Goal: Transaction & Acquisition: Purchase product/service

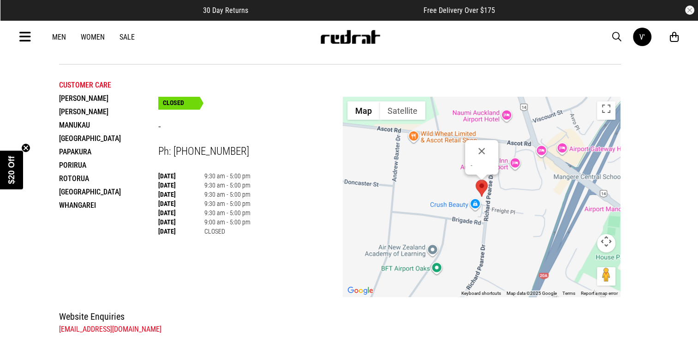
scroll to position [14, 0]
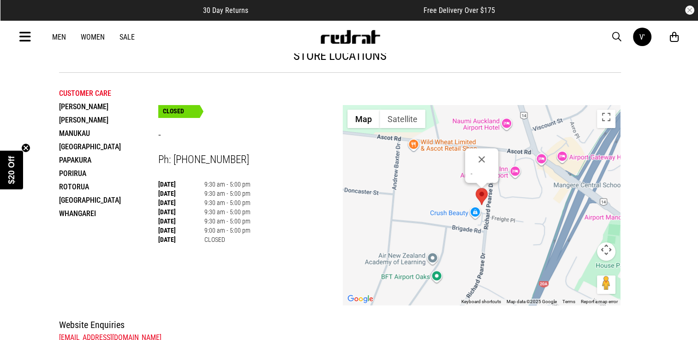
click at [76, 191] on li "Rotorua" at bounding box center [108, 186] width 99 height 13
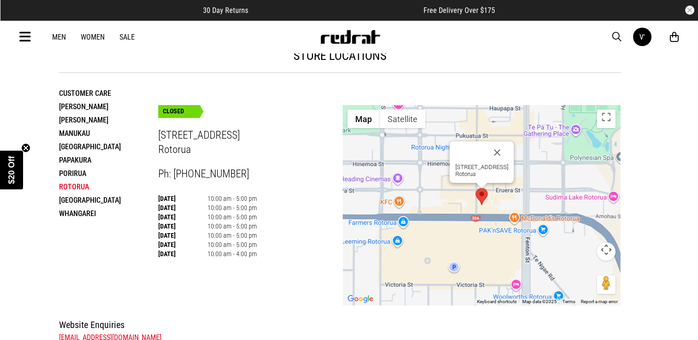
click at [131, 37] on link "Sale" at bounding box center [126, 37] width 15 height 9
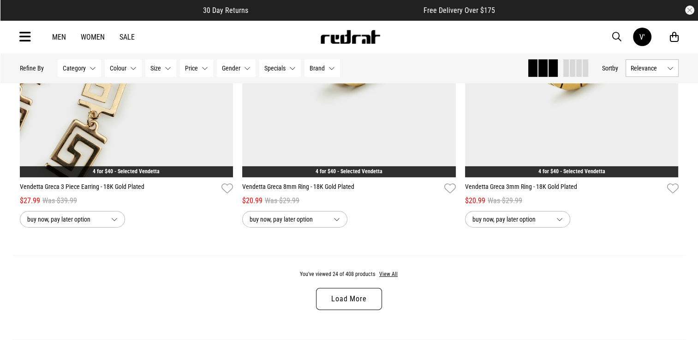
scroll to position [2864, 0]
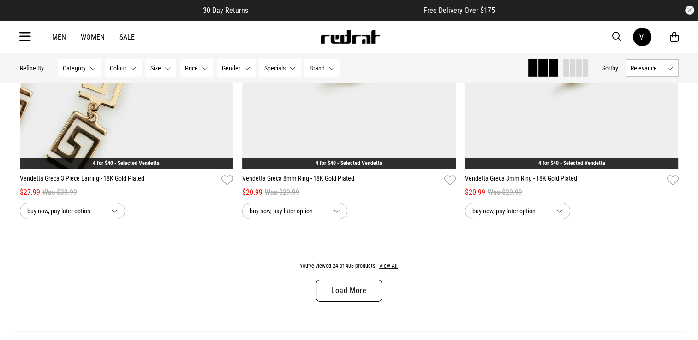
click at [343, 291] on link "Load More" at bounding box center [348, 291] width 65 height 22
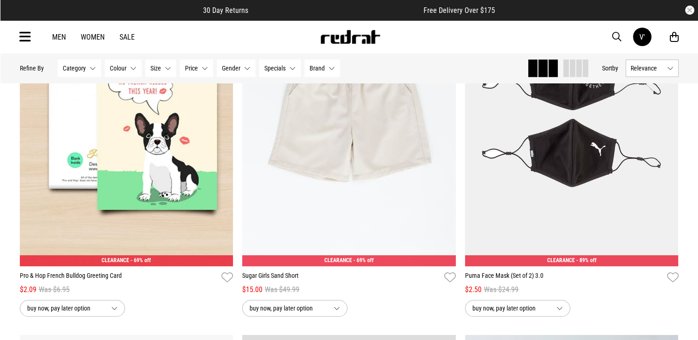
scroll to position [631, 0]
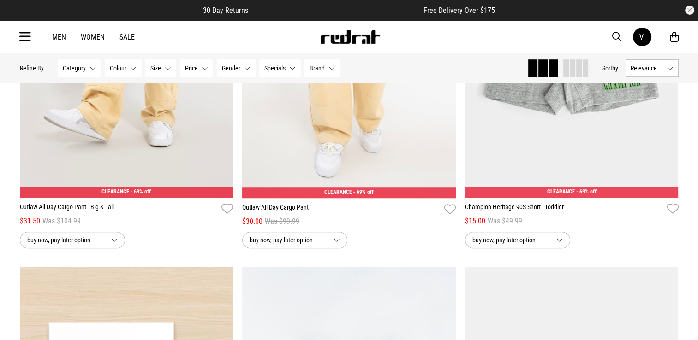
click at [328, 71] on button "Brand None selected" at bounding box center [322, 68] width 36 height 18
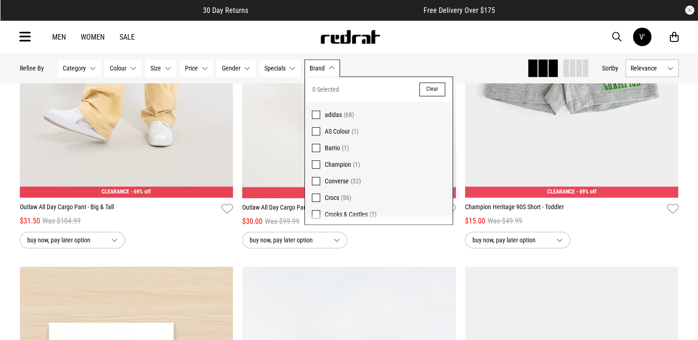
click at [314, 116] on span at bounding box center [316, 115] width 8 height 8
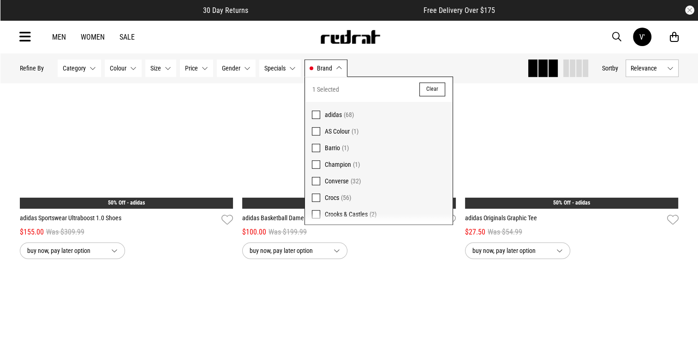
scroll to position [642, 0]
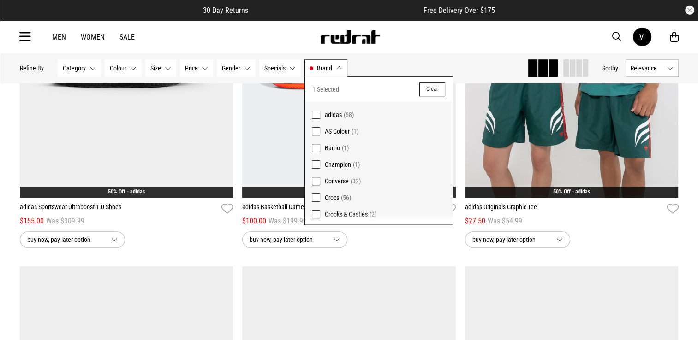
click at [313, 162] on span at bounding box center [316, 164] width 8 height 8
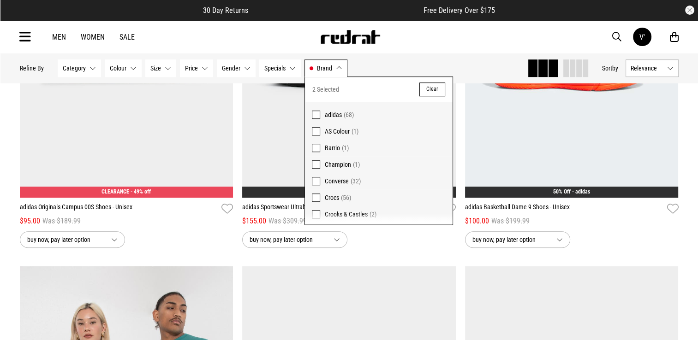
click at [315, 180] on span at bounding box center [316, 181] width 8 height 8
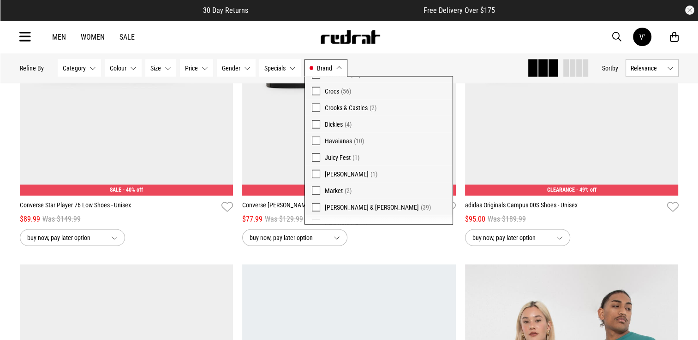
scroll to position [111, 0]
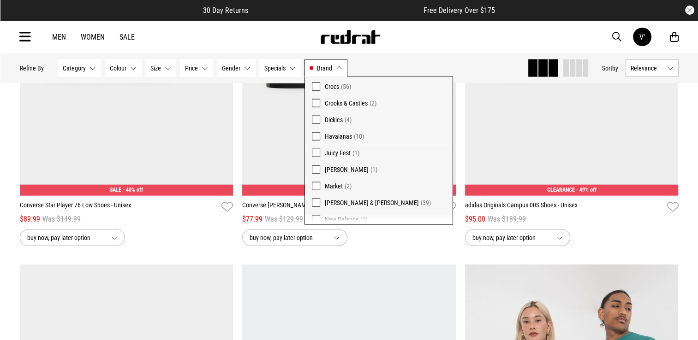
click at [314, 136] on span at bounding box center [316, 136] width 8 height 8
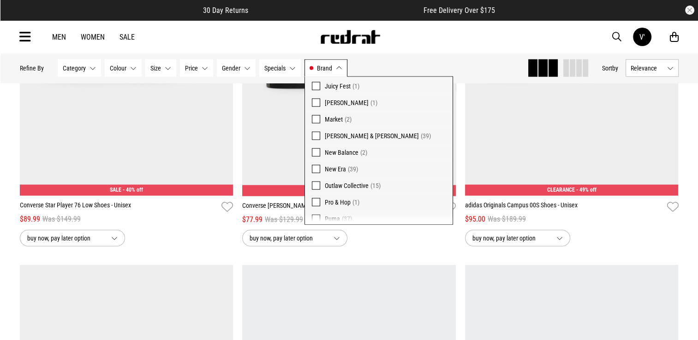
scroll to position [179, 0]
click at [312, 150] on span at bounding box center [316, 151] width 8 height 8
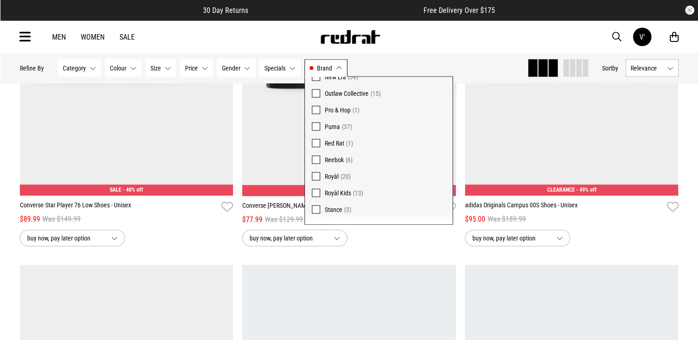
scroll to position [278, 0]
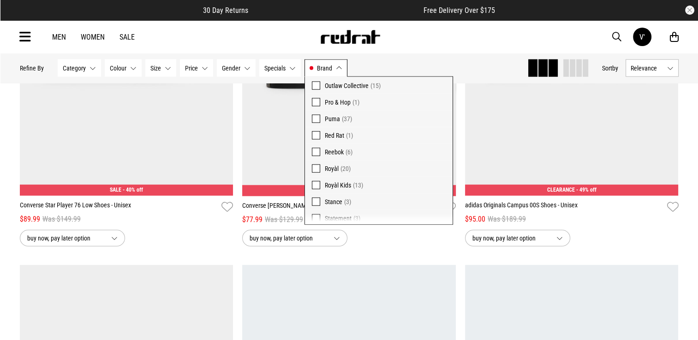
click at [312, 116] on span at bounding box center [316, 119] width 8 height 8
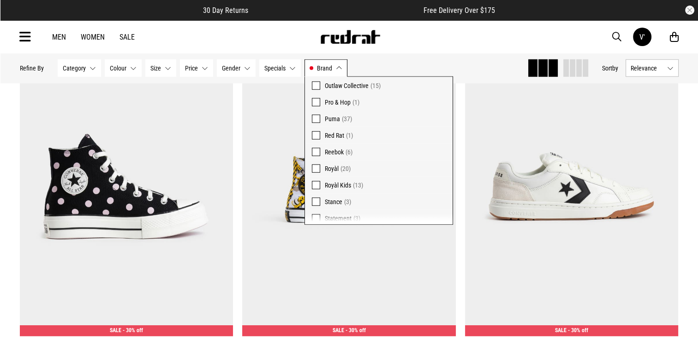
click at [312, 152] on span at bounding box center [316, 152] width 8 height 8
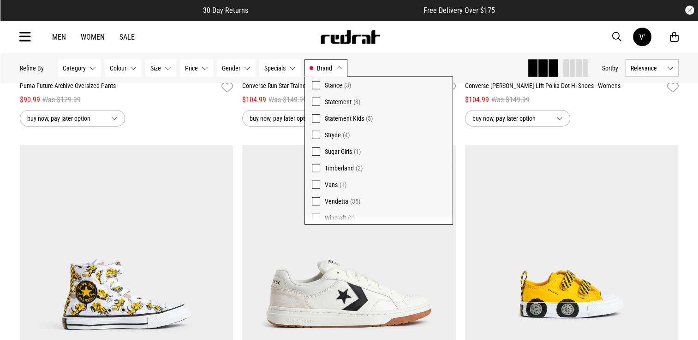
scroll to position [401, 0]
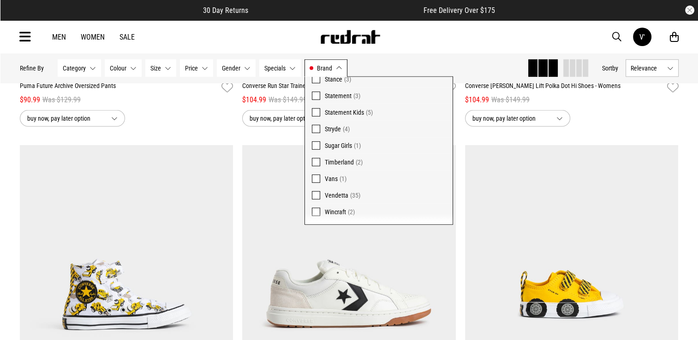
click at [315, 178] on span at bounding box center [316, 179] width 8 height 8
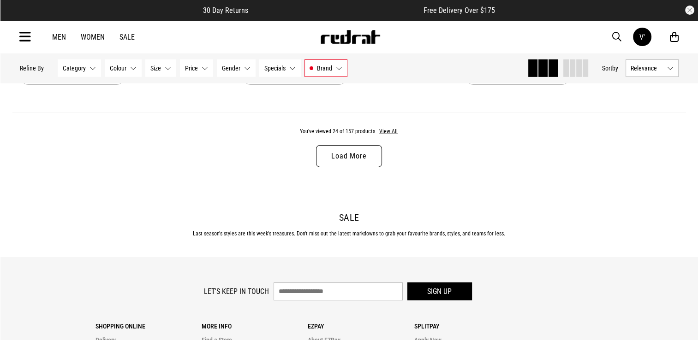
click at [88, 68] on button "Category None selected" at bounding box center [79, 68] width 43 height 18
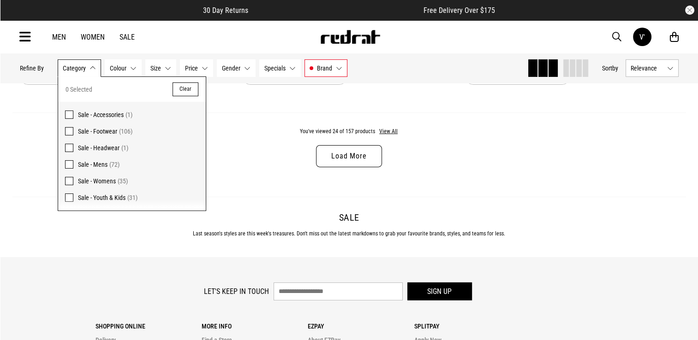
click at [66, 131] on span at bounding box center [69, 131] width 8 height 8
click at [69, 164] on span at bounding box center [69, 164] width 8 height 8
click at [172, 67] on button "Size None selected" at bounding box center [168, 68] width 31 height 18
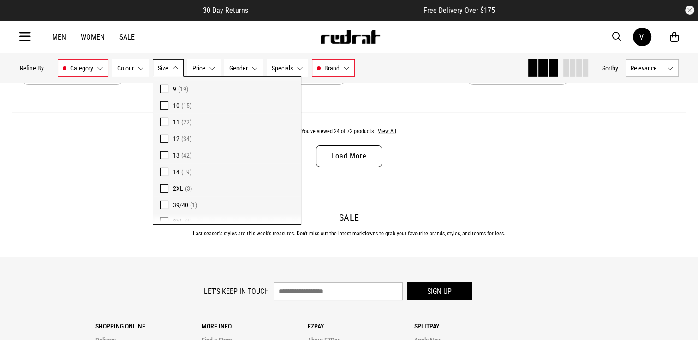
scroll to position [96, 0]
click at [162, 136] on span at bounding box center [164, 135] width 8 height 8
click at [162, 151] on span at bounding box center [164, 152] width 8 height 8
click at [163, 212] on span at bounding box center [164, 212] width 8 height 8
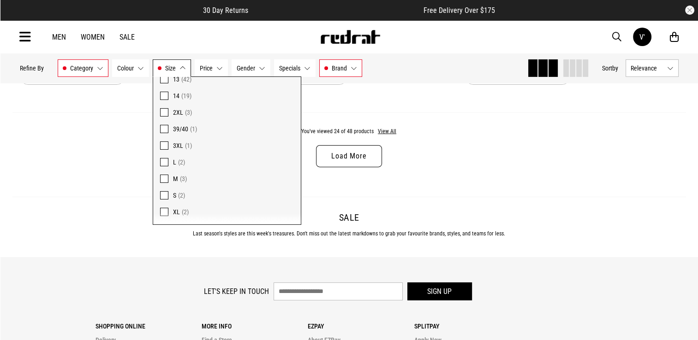
scroll to position [3196, 0]
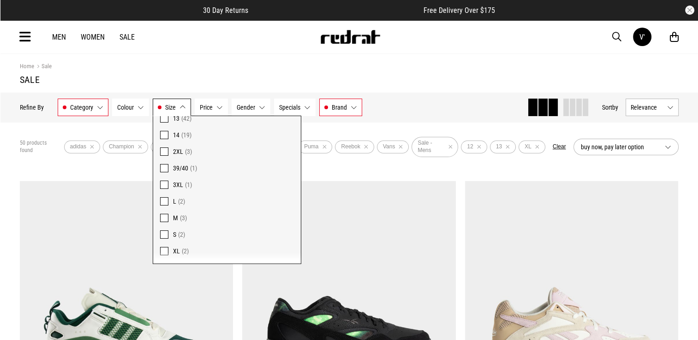
click at [478, 77] on h1 "Sale" at bounding box center [349, 79] width 659 height 11
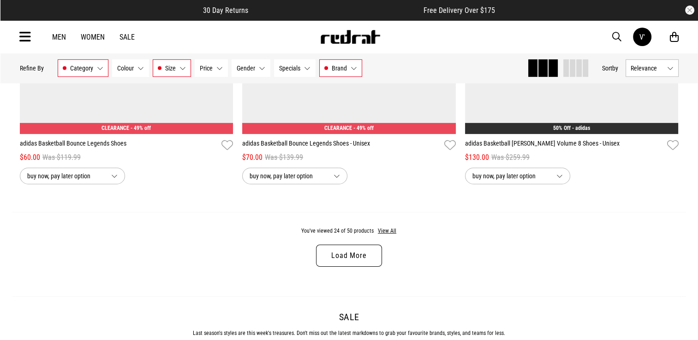
scroll to position [2930, 0]
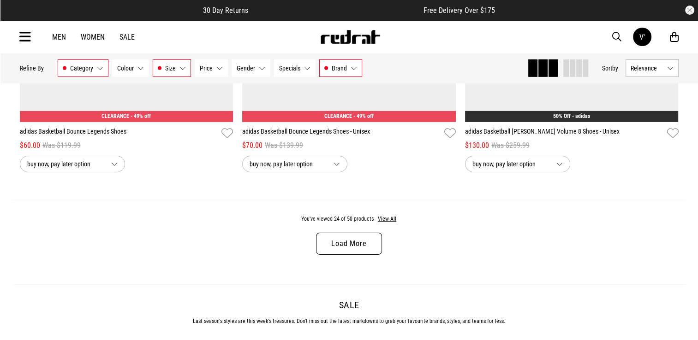
click at [363, 239] on link "Load More" at bounding box center [348, 244] width 65 height 22
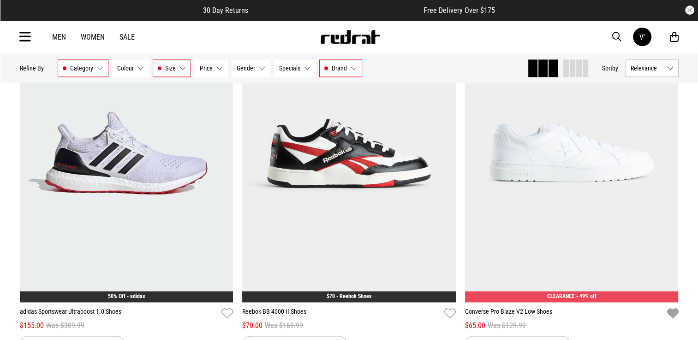
scroll to position [4632, 0]
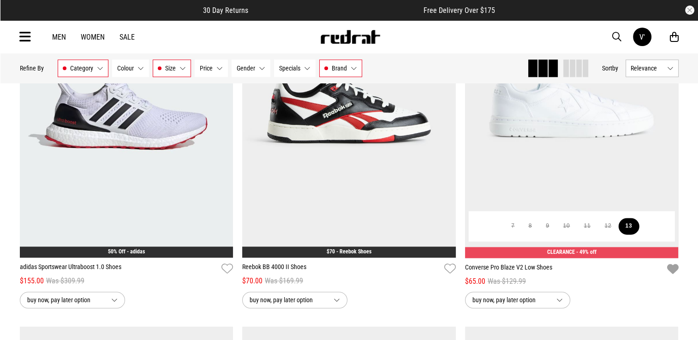
click at [633, 226] on button "13" at bounding box center [628, 226] width 21 height 17
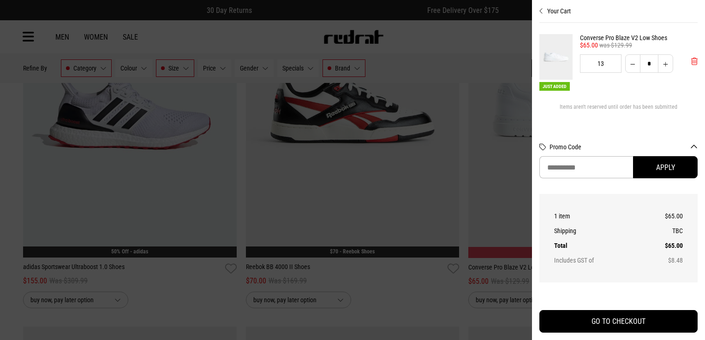
click at [691, 64] on span "'Remove from cart" at bounding box center [694, 61] width 6 height 9
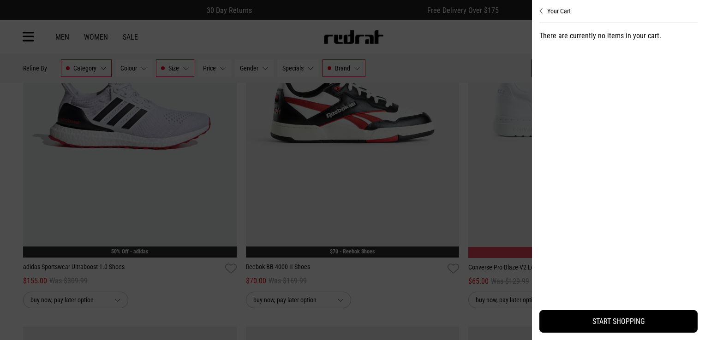
click at [475, 33] on div at bounding box center [352, 170] width 705 height 340
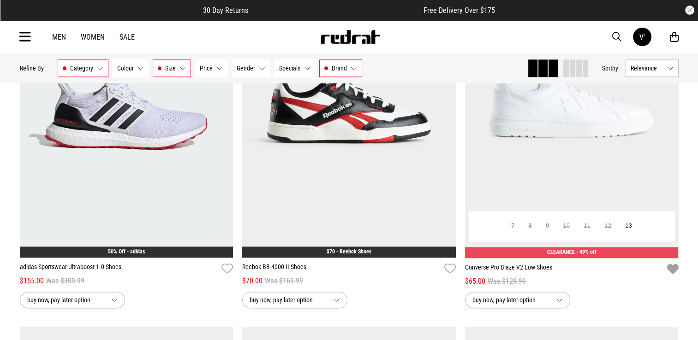
click at [676, 266] on icon "button" at bounding box center [672, 269] width 12 height 13
click at [671, 266] on icon "button" at bounding box center [672, 269] width 12 height 13
click at [675, 268] on icon "button" at bounding box center [672, 269] width 12 height 13
click at [675, 267] on icon "button" at bounding box center [672, 269] width 12 height 13
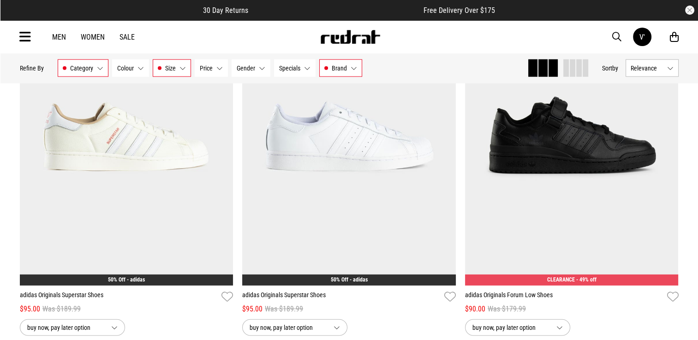
scroll to position [5721, 0]
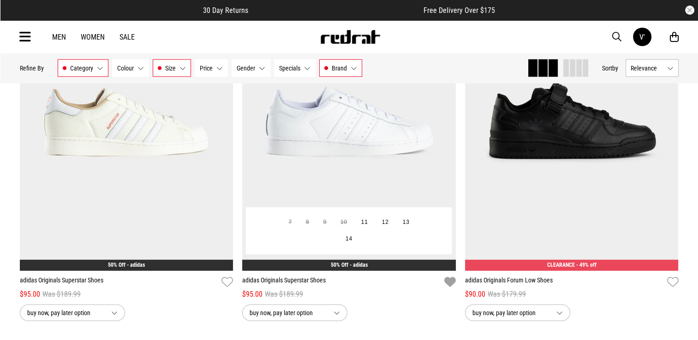
click at [450, 280] on icon "button" at bounding box center [450, 282] width 12 height 13
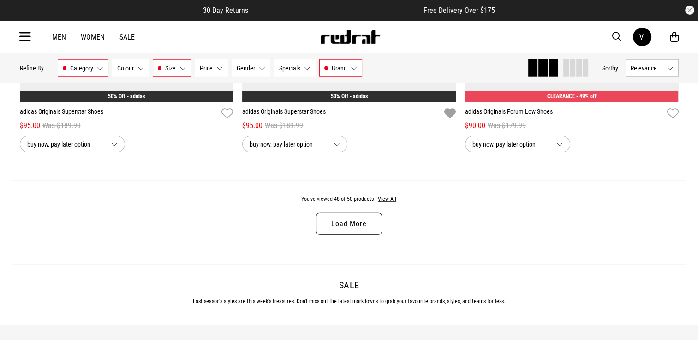
scroll to position [5942, 0]
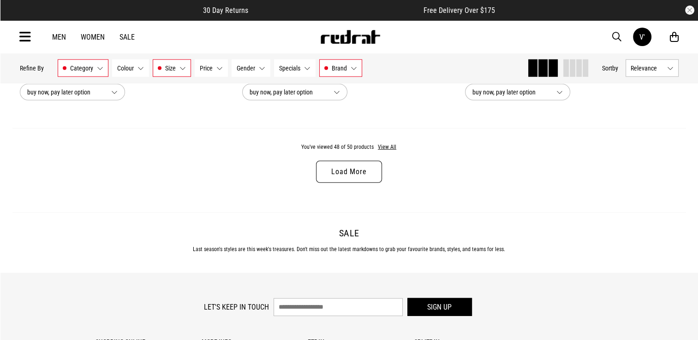
click at [357, 170] on link "Load More" at bounding box center [348, 172] width 65 height 22
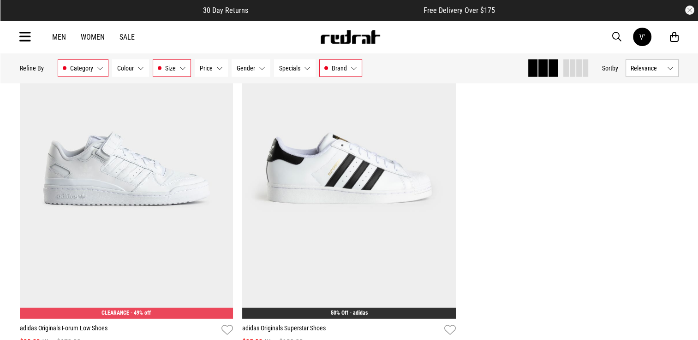
scroll to position [6025, 0]
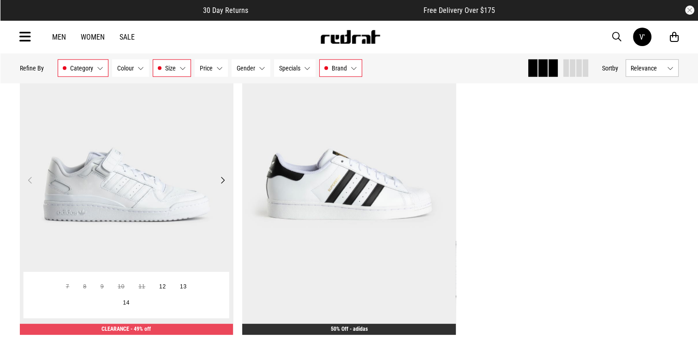
click at [222, 181] on button "Next" at bounding box center [223, 180] width 12 height 11
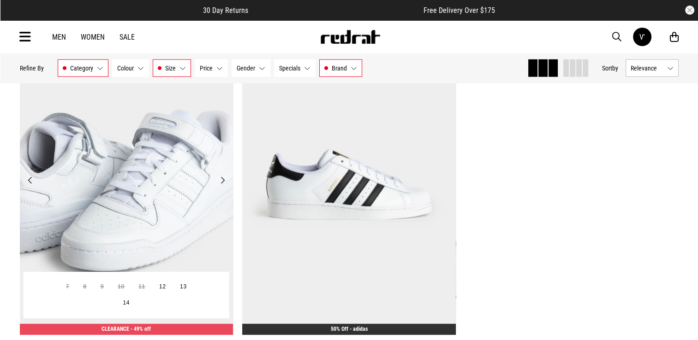
click at [222, 181] on button "Next" at bounding box center [223, 180] width 12 height 11
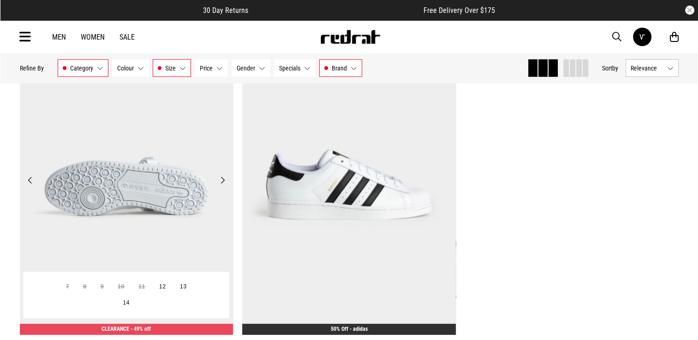
click at [222, 181] on button "Next" at bounding box center [223, 180] width 12 height 11
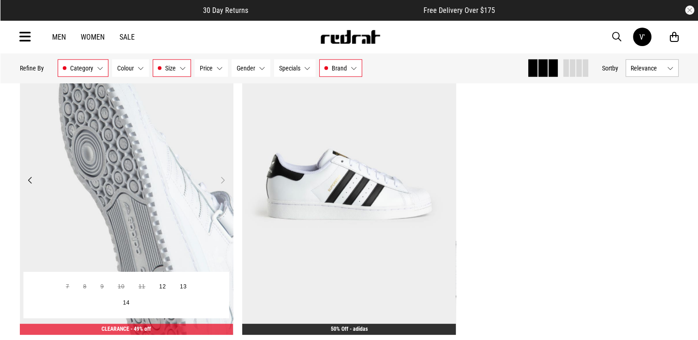
click at [222, 181] on button "Next" at bounding box center [223, 180] width 12 height 11
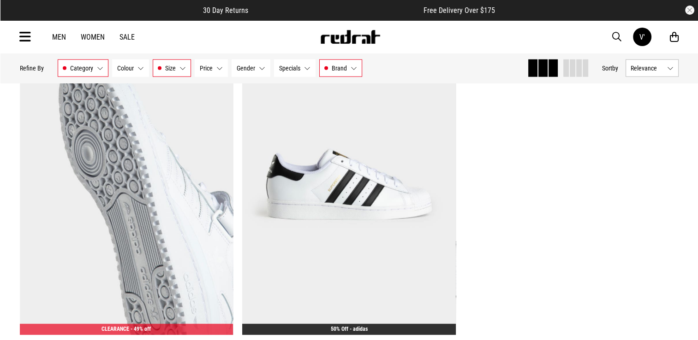
click at [97, 69] on button "Category Sale - Mens" at bounding box center [83, 68] width 51 height 18
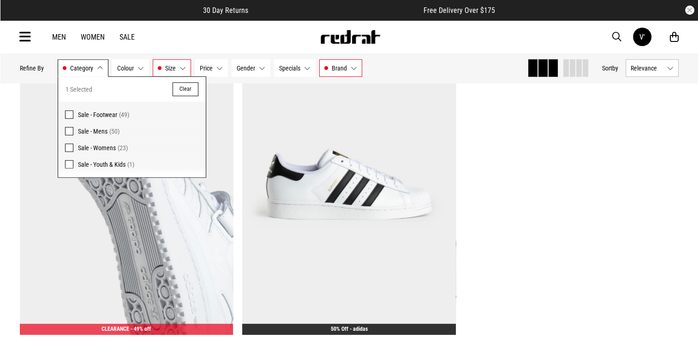
click at [179, 33] on div "Men Women Sale V' Hi, Vaeatangitau New Back Footwear Back Mens Back Womens Back…" at bounding box center [348, 36] width 673 height 33
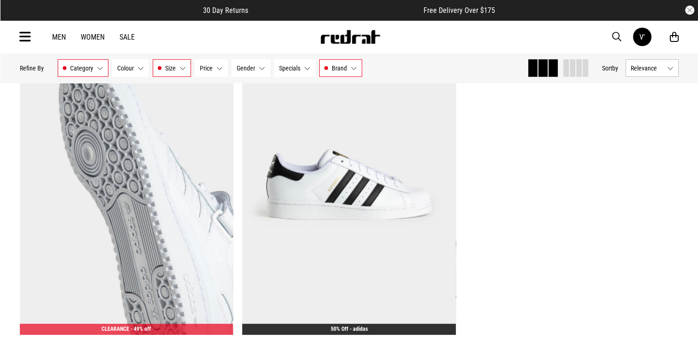
click at [182, 74] on button "Size 12, 13, XL" at bounding box center [172, 68] width 38 height 18
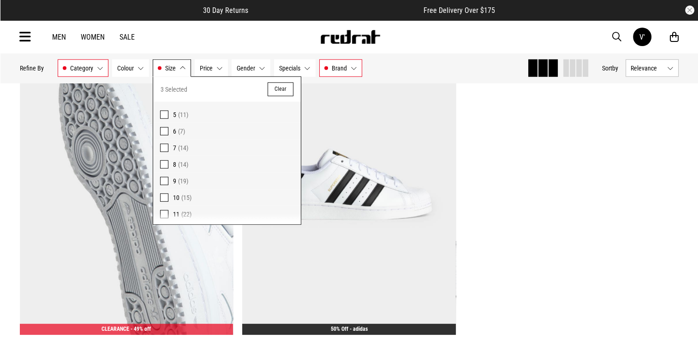
click at [266, 33] on div "Men Women Sale V' Hi, Vaeatangitau New Back Footwear Back Mens Back Womens Back…" at bounding box center [348, 36] width 673 height 33
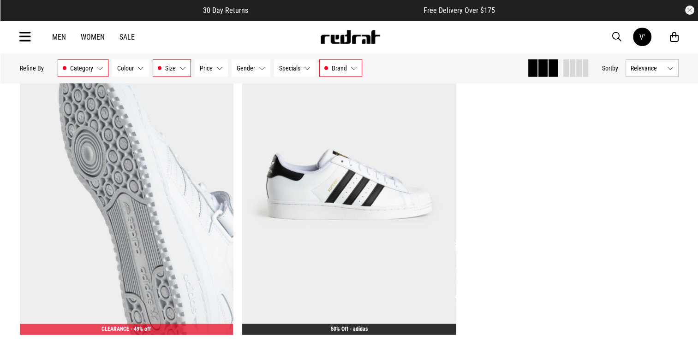
click at [57, 34] on link "Men" at bounding box center [59, 37] width 14 height 9
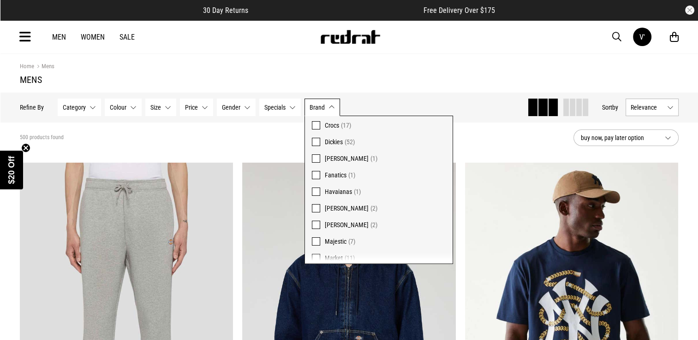
scroll to position [96, 0]
click at [313, 187] on span at bounding box center [316, 190] width 8 height 8
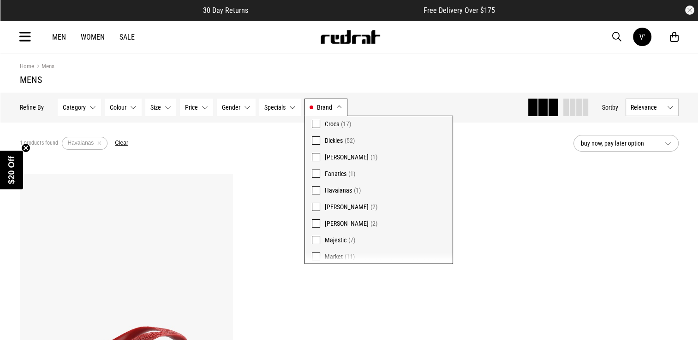
click at [315, 191] on span at bounding box center [316, 190] width 8 height 8
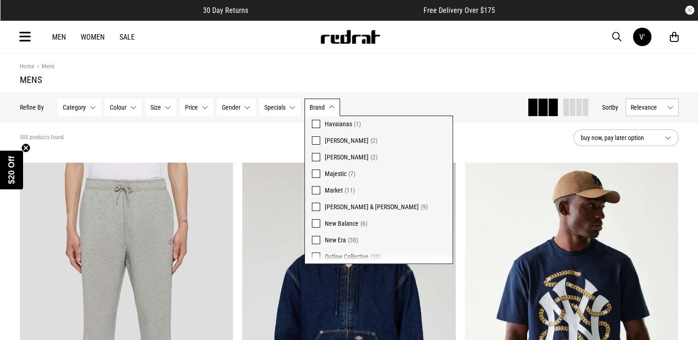
scroll to position [164, 0]
click at [317, 155] on span at bounding box center [316, 156] width 8 height 8
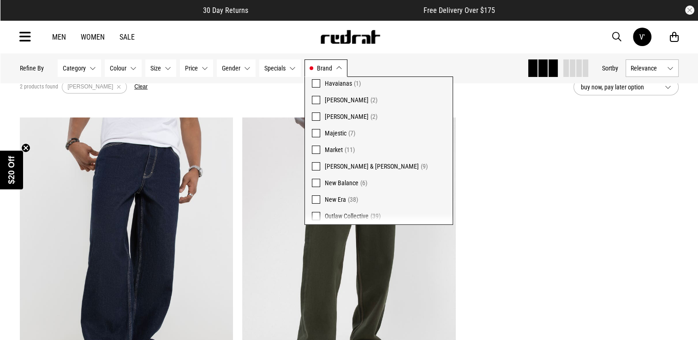
scroll to position [58, 0]
click at [315, 113] on span at bounding box center [316, 117] width 8 height 8
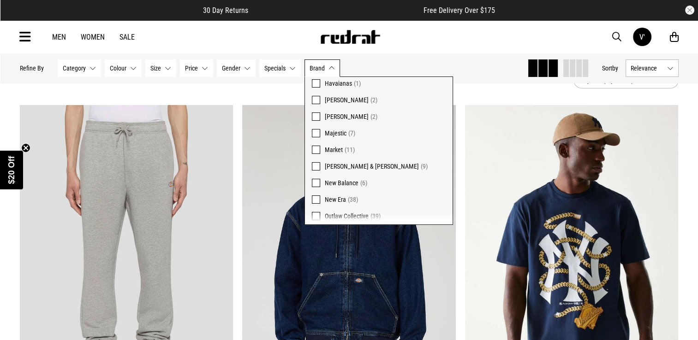
click at [317, 181] on span at bounding box center [316, 183] width 8 height 8
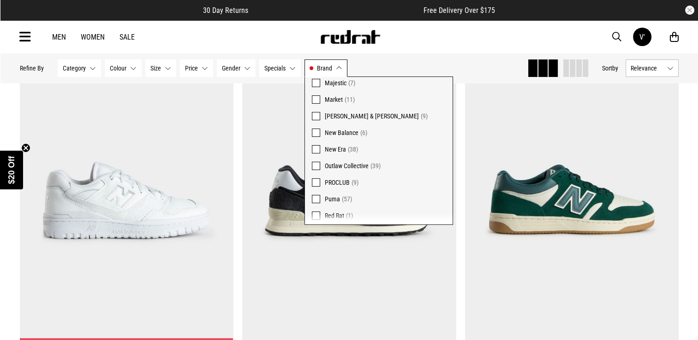
scroll to position [150, 0]
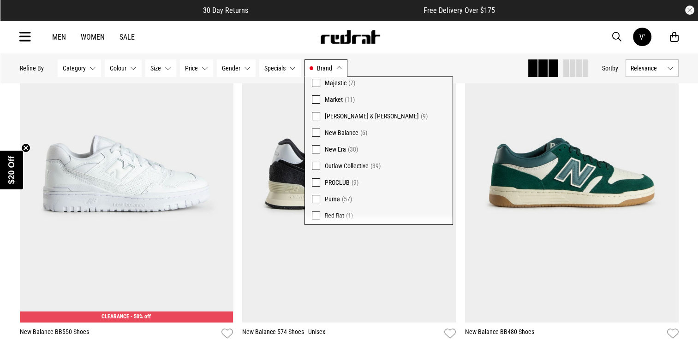
click at [314, 132] on span at bounding box center [316, 133] width 8 height 8
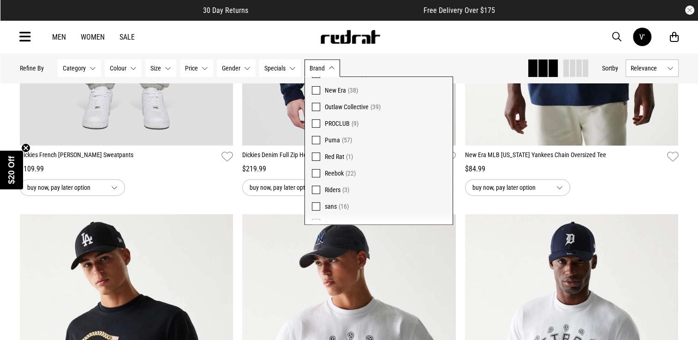
scroll to position [277, 0]
click at [315, 169] on span at bounding box center [316, 170] width 8 height 8
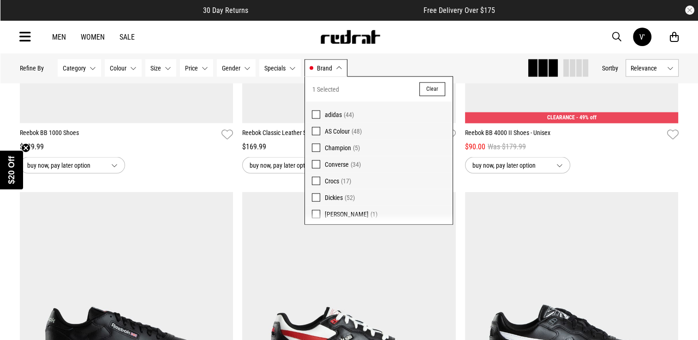
click at [336, 67] on button "Brand Reebok" at bounding box center [325, 68] width 43 height 18
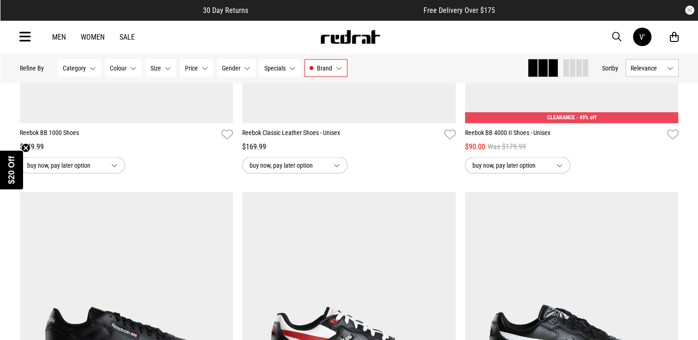
click at [30, 29] on div "Men Women Sale V' Hi, Vaeatangitau New Back Footwear Back Mens Back Womens Back…" at bounding box center [348, 36] width 673 height 33
click at [30, 30] on icon at bounding box center [25, 37] width 12 height 15
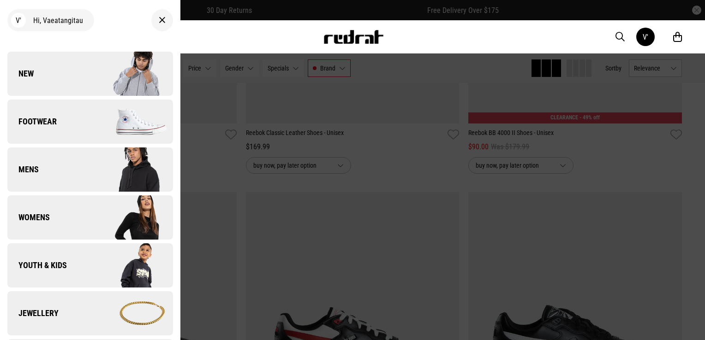
click at [69, 121] on link "Footwear" at bounding box center [90, 122] width 166 height 44
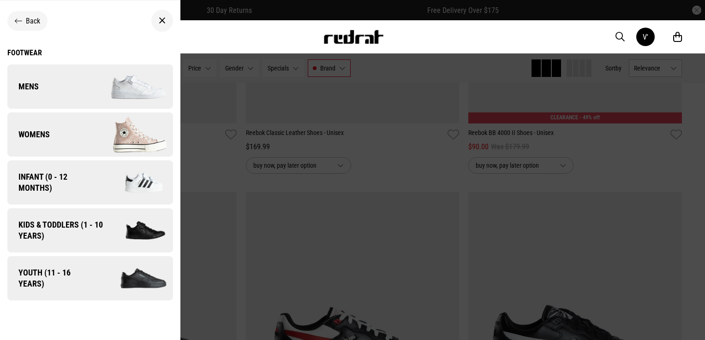
click at [64, 85] on link "Mens" at bounding box center [90, 87] width 166 height 44
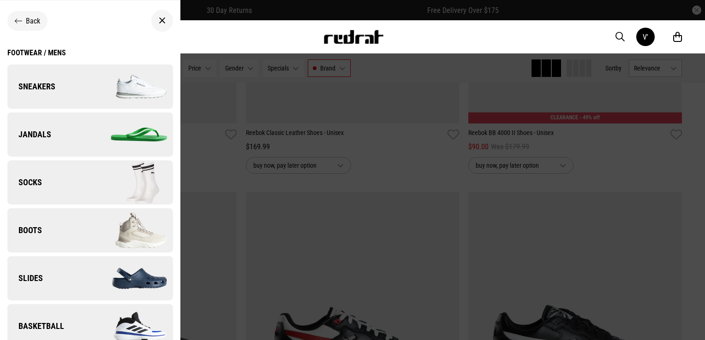
click at [131, 87] on img at bounding box center [131, 87] width 83 height 46
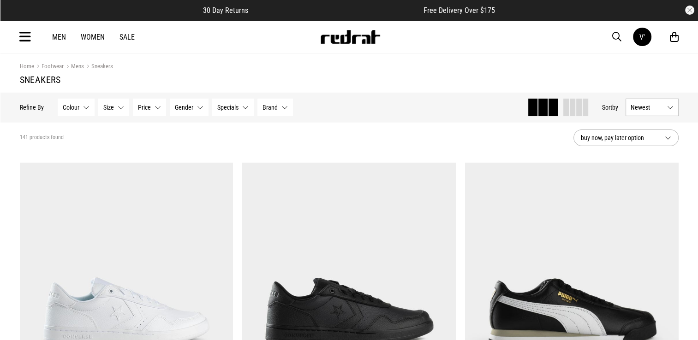
click at [105, 104] on span "Size" at bounding box center [108, 107] width 11 height 7
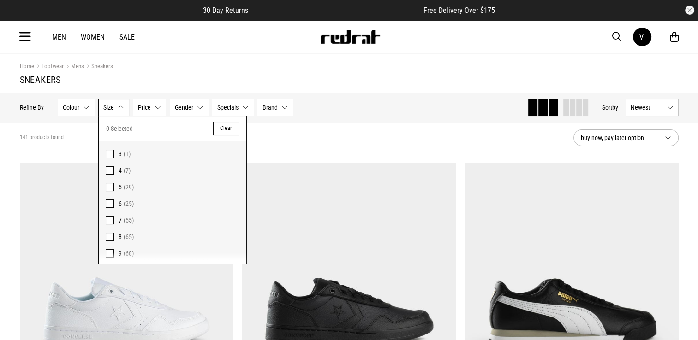
scroll to position [85, 0]
click at [107, 221] on span at bounding box center [110, 218] width 8 height 8
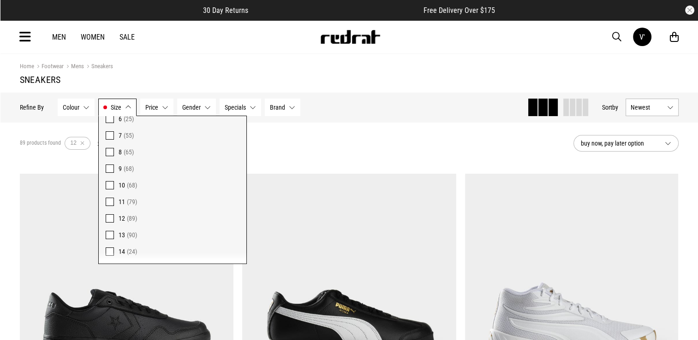
click at [108, 235] on span at bounding box center [110, 235] width 8 height 8
click at [81, 104] on button "Colour None selected" at bounding box center [76, 108] width 37 height 18
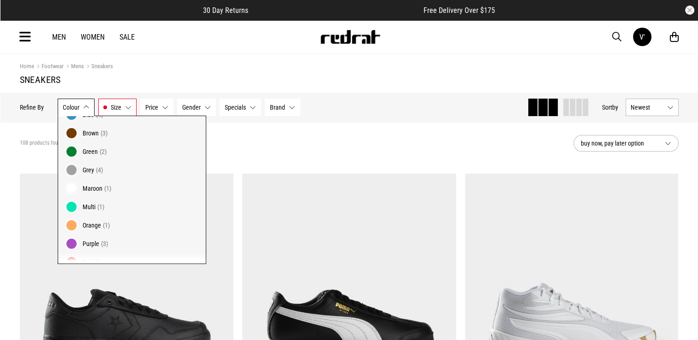
scroll to position [124, 0]
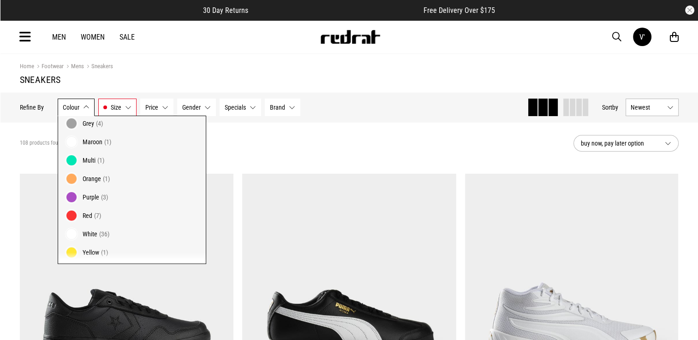
click at [67, 232] on span at bounding box center [71, 234] width 13 height 13
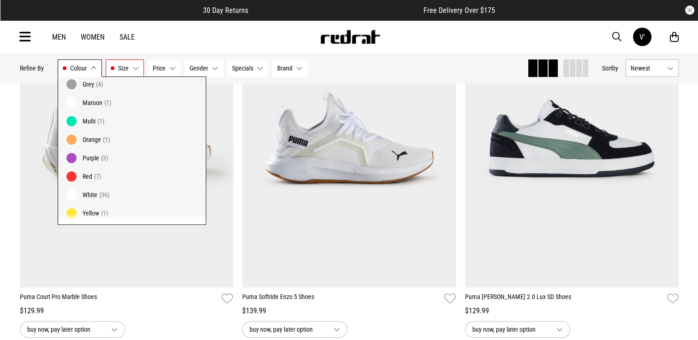
scroll to position [183, 0]
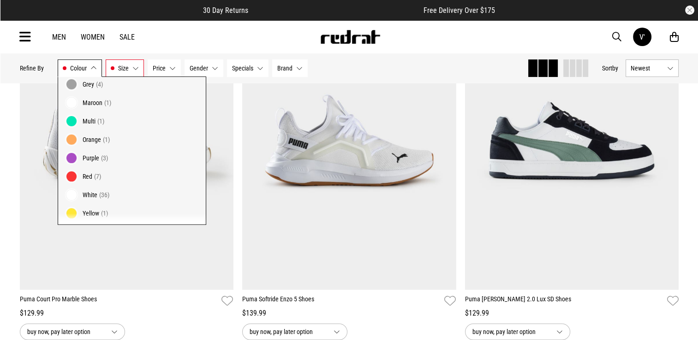
click at [662, 69] on span "Newest" at bounding box center [646, 68] width 33 height 7
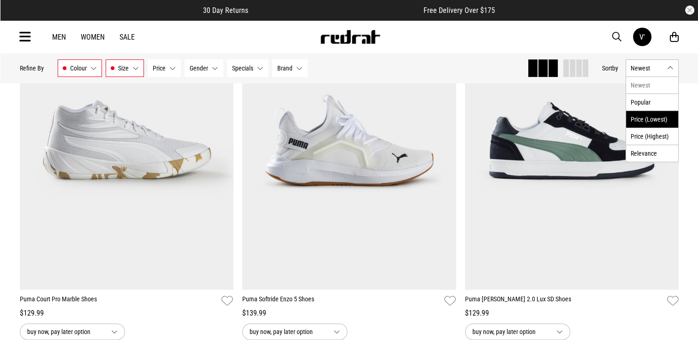
click at [659, 115] on li "Price (Lowest)" at bounding box center [652, 119] width 52 height 17
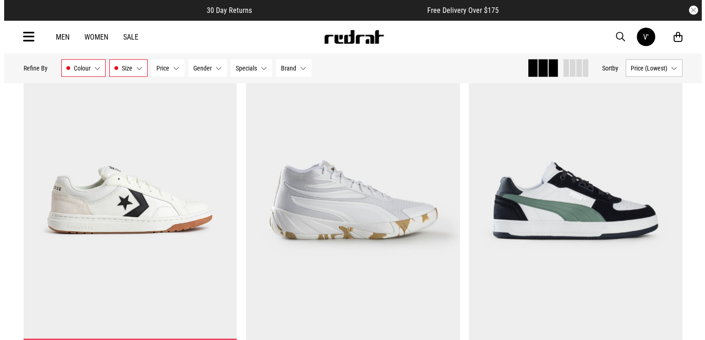
scroll to position [803, 0]
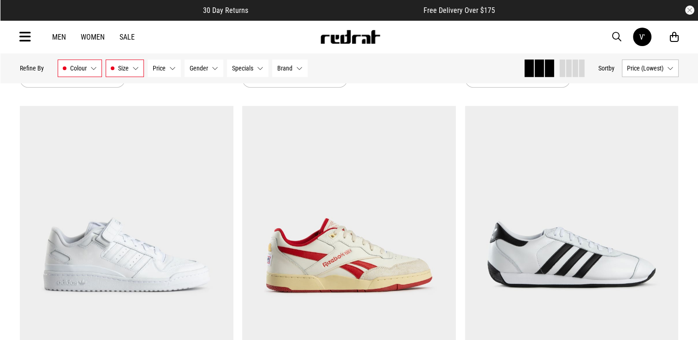
click at [28, 35] on icon at bounding box center [25, 37] width 12 height 15
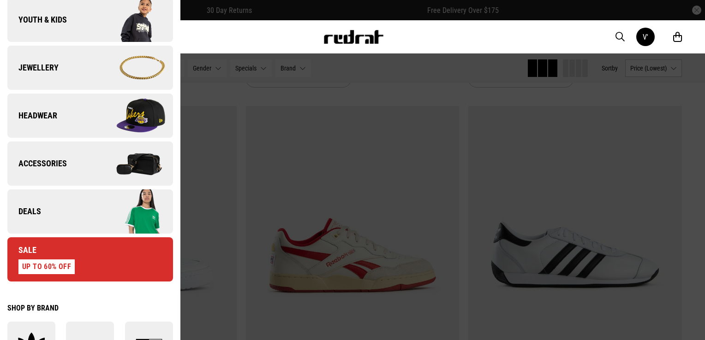
scroll to position [271, 0]
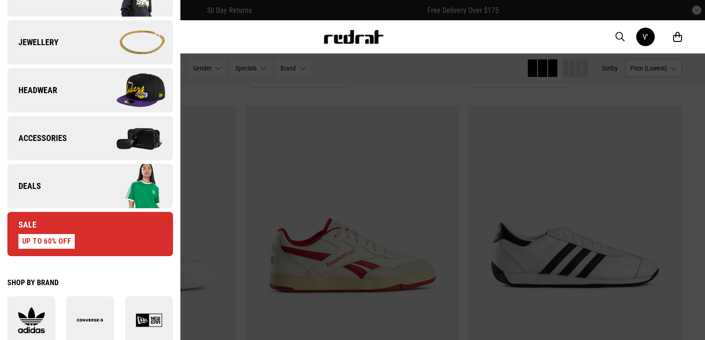
click at [32, 139] on span "Accessories" at bounding box center [36, 138] width 59 height 11
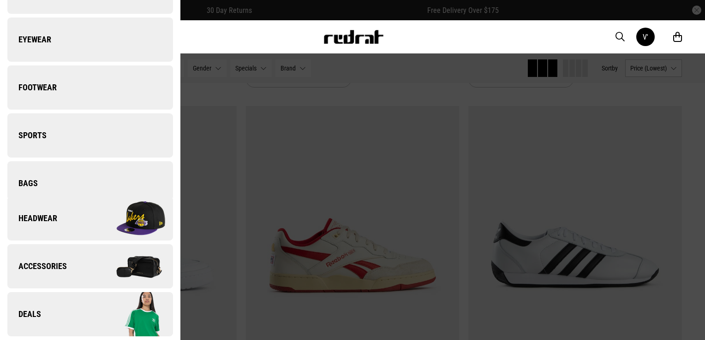
scroll to position [0, 0]
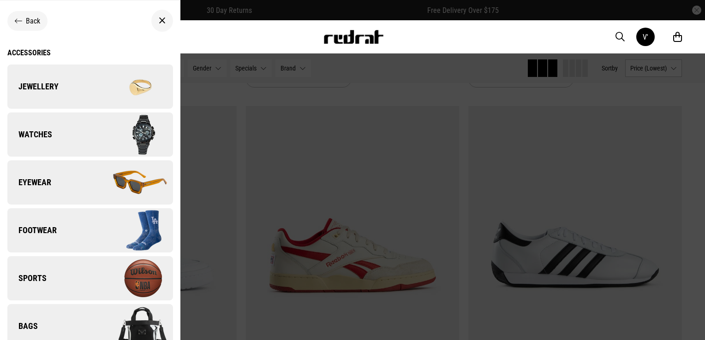
click at [36, 183] on span "Eyewear" at bounding box center [29, 182] width 44 height 11
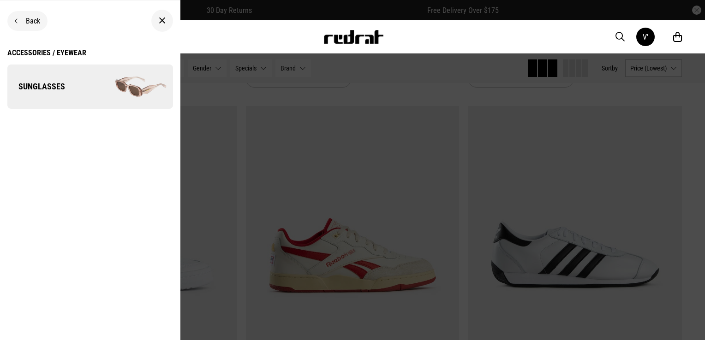
click at [48, 86] on span "Sunglasses" at bounding box center [36, 86] width 58 height 11
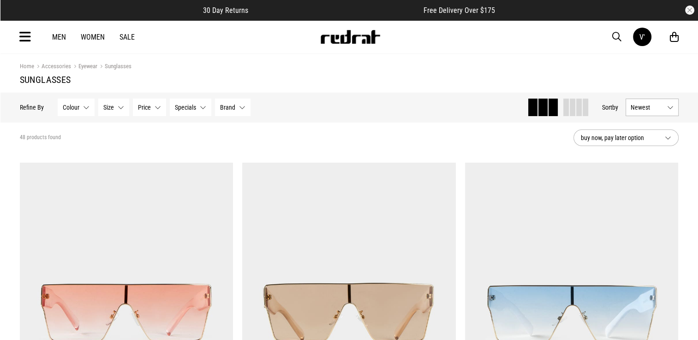
click at [225, 113] on button "Brand None selected" at bounding box center [233, 108] width 36 height 18
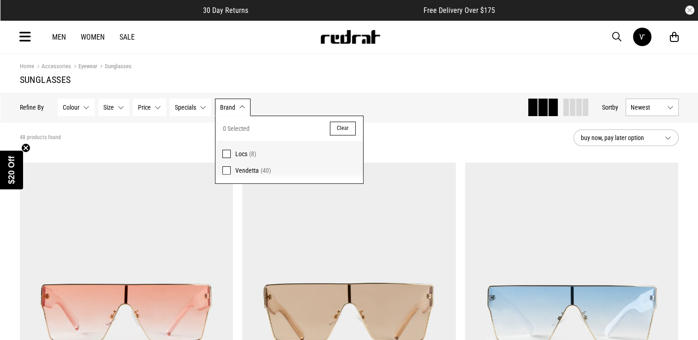
click at [225, 113] on button "Brand None selected" at bounding box center [233, 108] width 36 height 18
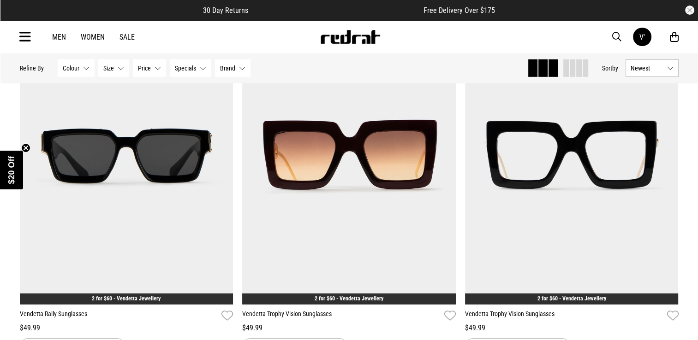
scroll to position [2733, 0]
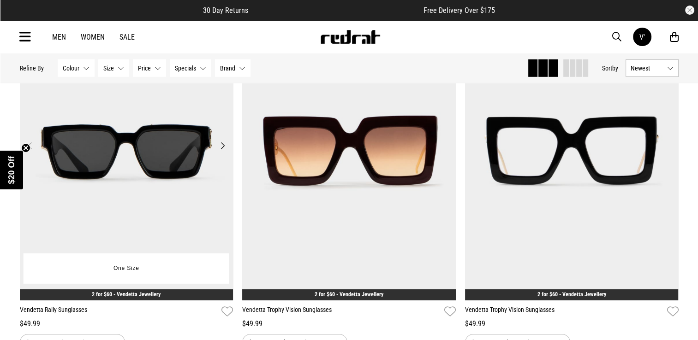
click at [220, 148] on button "Next" at bounding box center [223, 145] width 12 height 11
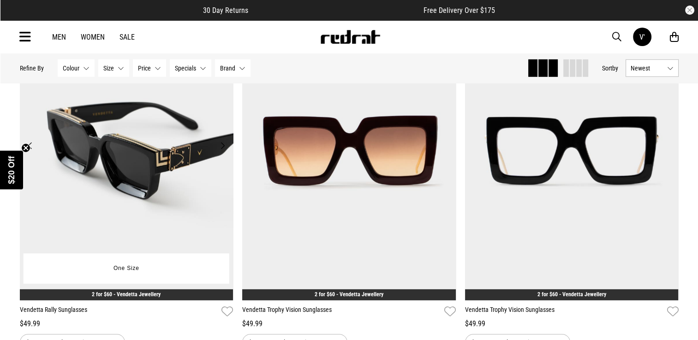
click at [220, 148] on button "Next" at bounding box center [223, 145] width 12 height 11
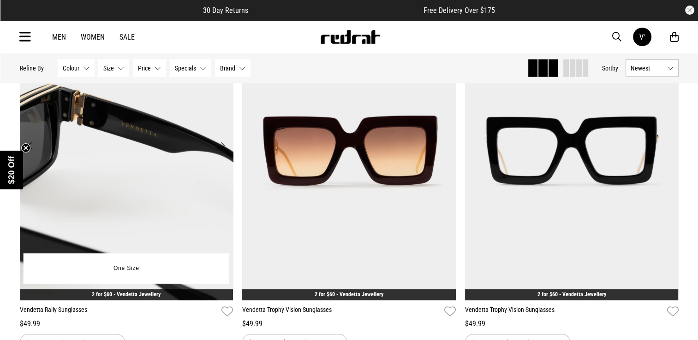
click at [220, 148] on button "Next" at bounding box center [223, 145] width 12 height 11
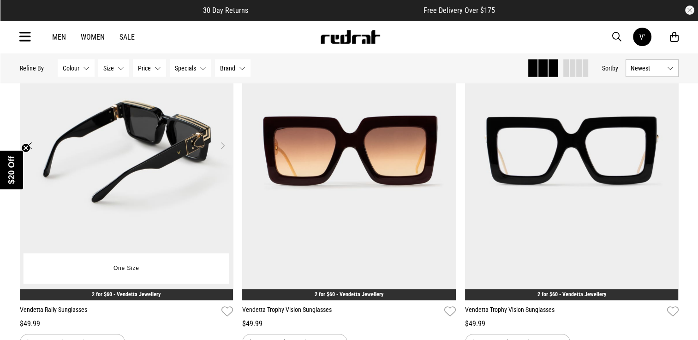
click at [220, 148] on button "Next" at bounding box center [223, 145] width 12 height 11
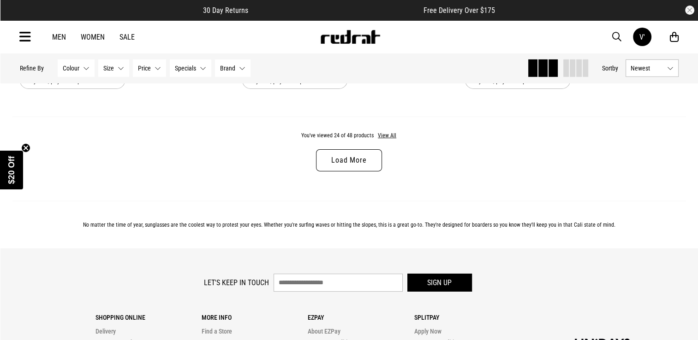
scroll to position [2991, 0]
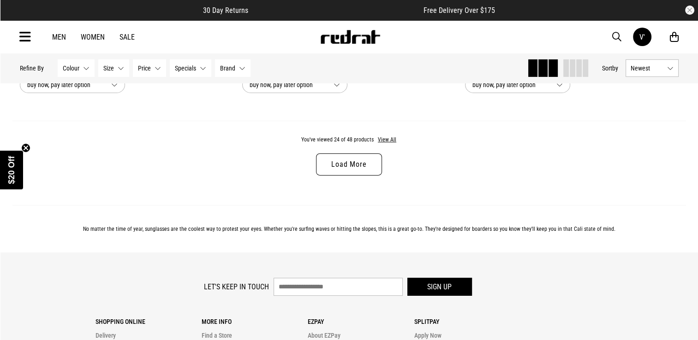
click at [360, 176] on link "Load More" at bounding box center [348, 165] width 65 height 22
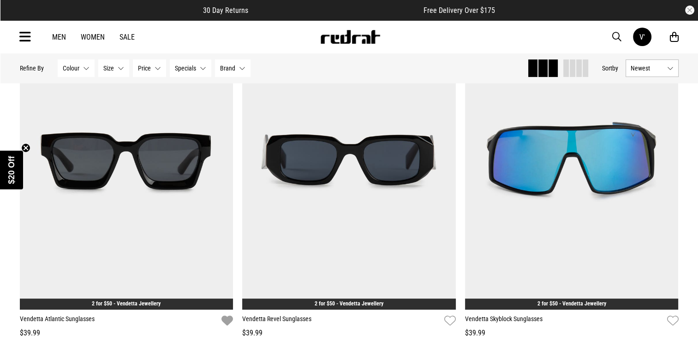
scroll to position [3841, 0]
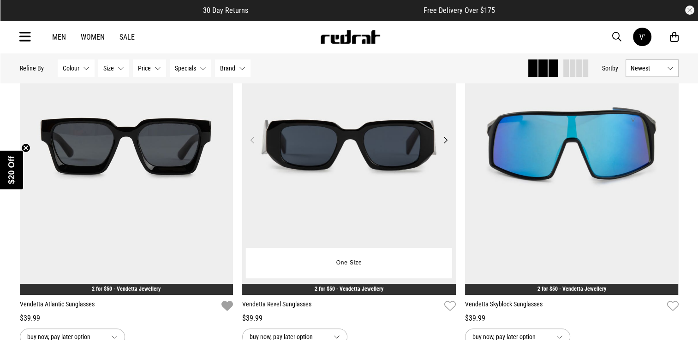
click at [446, 141] on button "Next" at bounding box center [446, 140] width 12 height 11
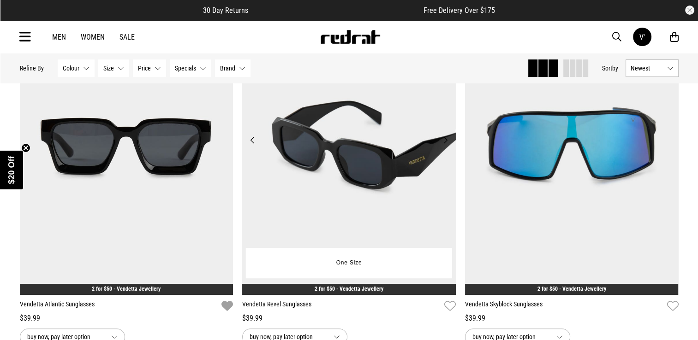
click at [446, 141] on button "Next" at bounding box center [446, 140] width 12 height 11
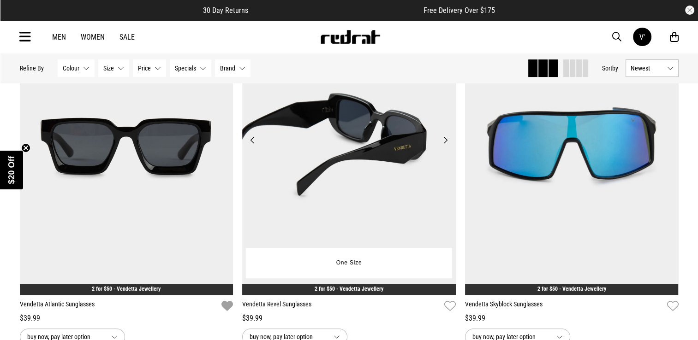
click at [446, 141] on button "Next" at bounding box center [446, 140] width 12 height 11
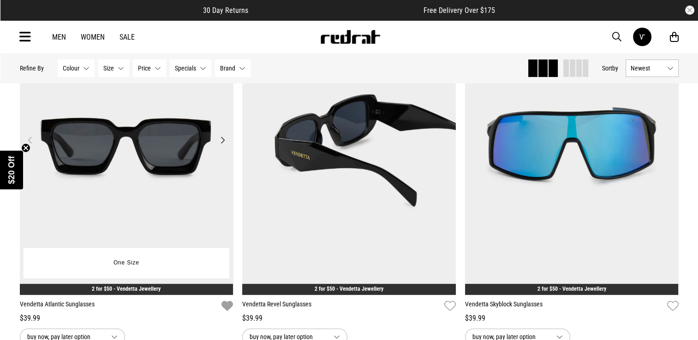
click at [225, 141] on button "Next" at bounding box center [223, 140] width 12 height 11
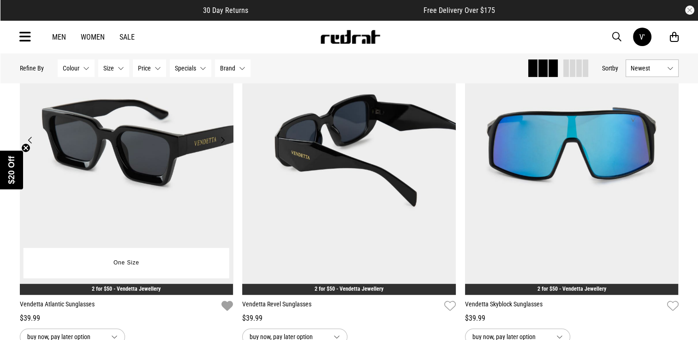
click at [225, 141] on button "Next" at bounding box center [223, 140] width 12 height 11
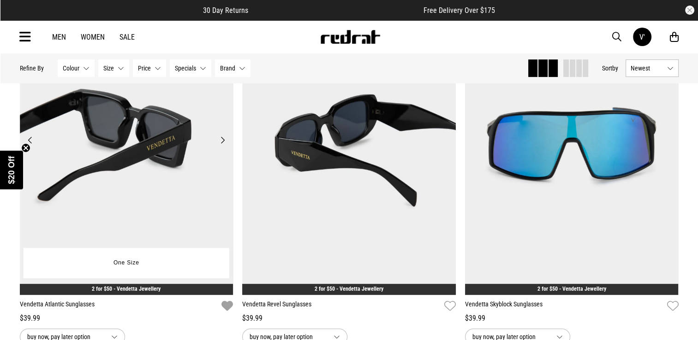
click at [225, 141] on button "Next" at bounding box center [223, 140] width 12 height 11
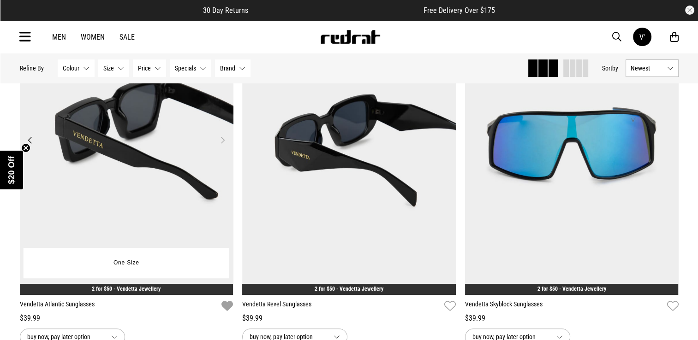
click at [225, 141] on button "Next" at bounding box center [223, 140] width 12 height 11
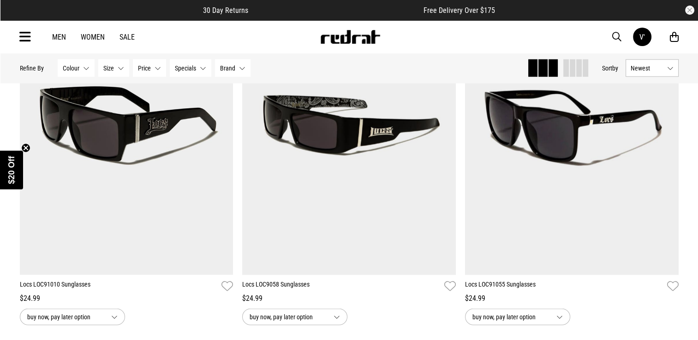
scroll to position [5713, 0]
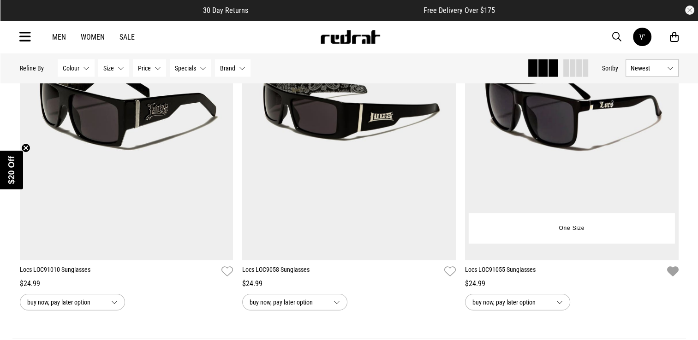
click at [670, 279] on icon "button" at bounding box center [672, 271] width 12 height 13
click at [588, 155] on img at bounding box center [572, 111] width 214 height 299
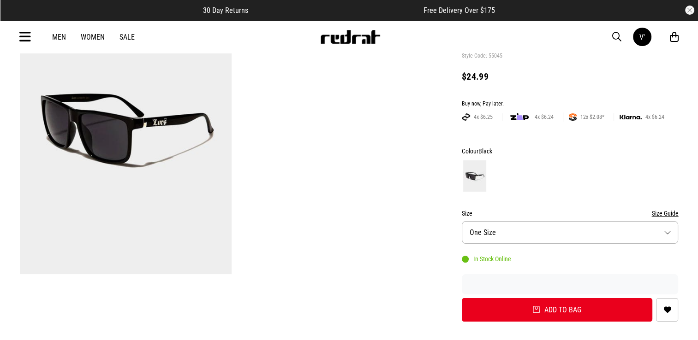
click at [601, 231] on button "Size One Size" at bounding box center [570, 232] width 217 height 23
click at [22, 38] on icon at bounding box center [25, 37] width 12 height 15
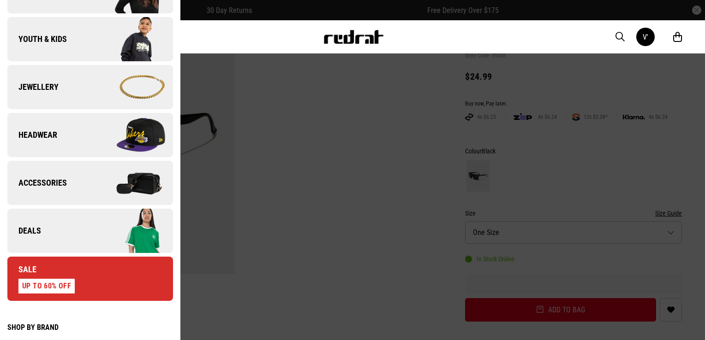
scroll to position [242, 0]
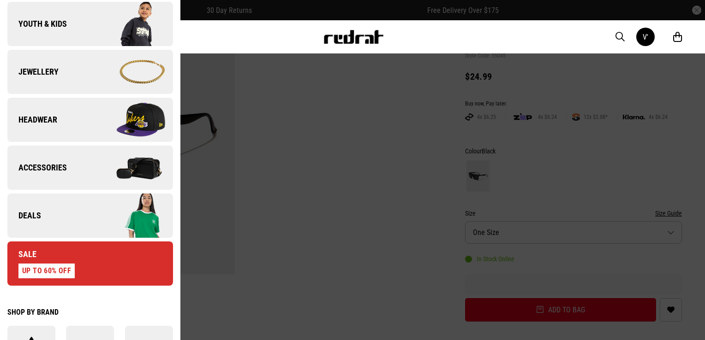
click at [77, 171] on link "Accessories" at bounding box center [90, 168] width 166 height 44
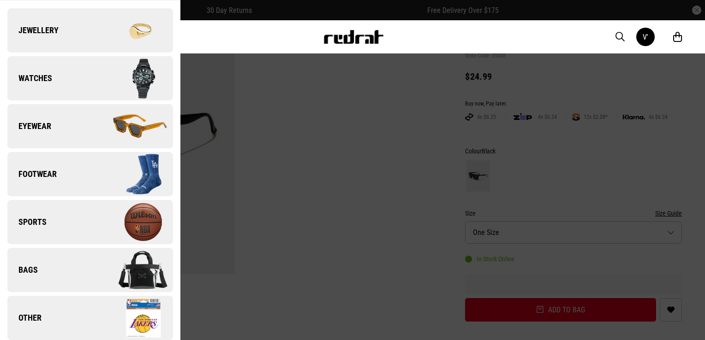
scroll to position [59, 0]
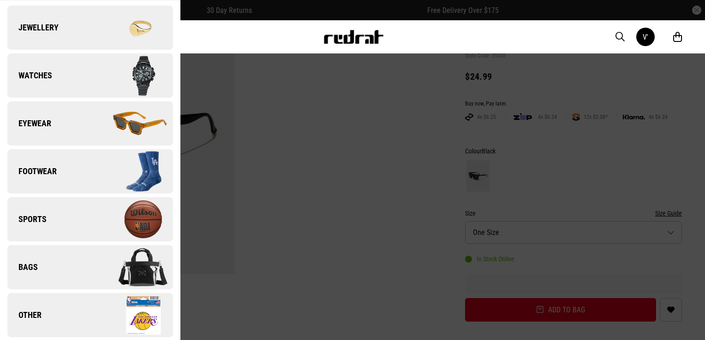
click at [34, 267] on span "Bags" at bounding box center [22, 267] width 30 height 11
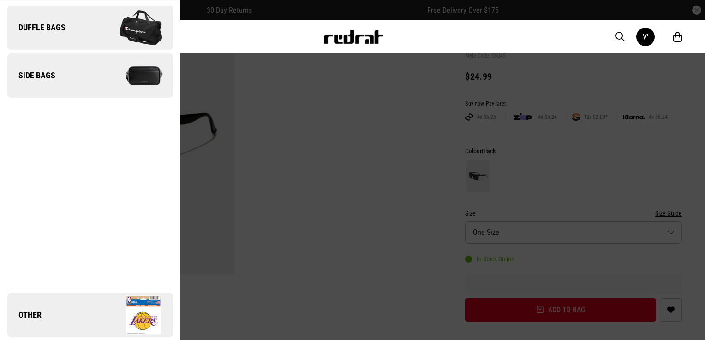
click at [41, 73] on span "Side Bags" at bounding box center [31, 75] width 48 height 11
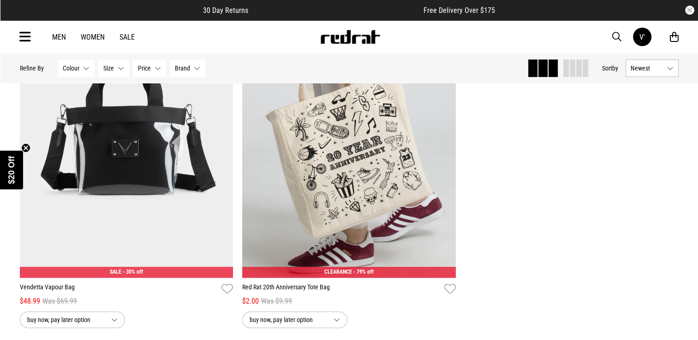
scroll to position [552, 0]
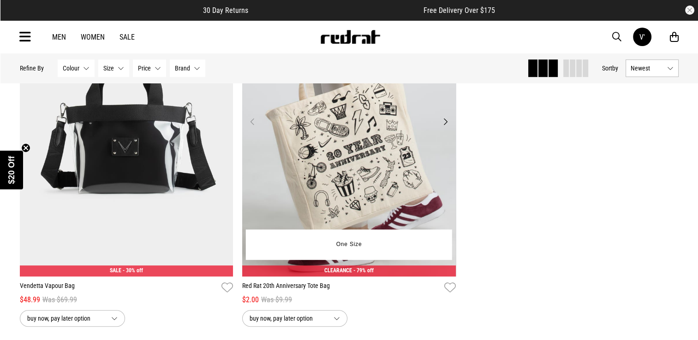
click at [445, 120] on button "Next" at bounding box center [446, 121] width 12 height 11
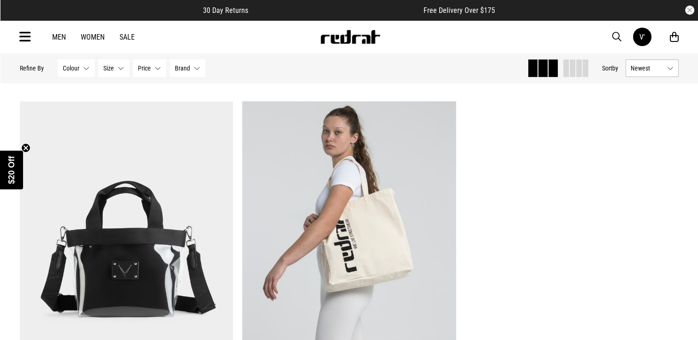
scroll to position [430, 0]
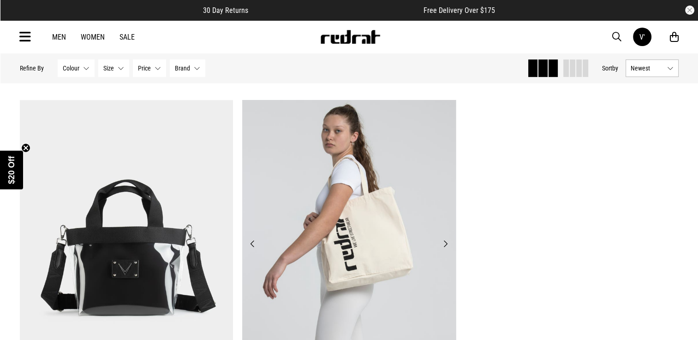
click at [443, 243] on button "Next" at bounding box center [446, 243] width 12 height 11
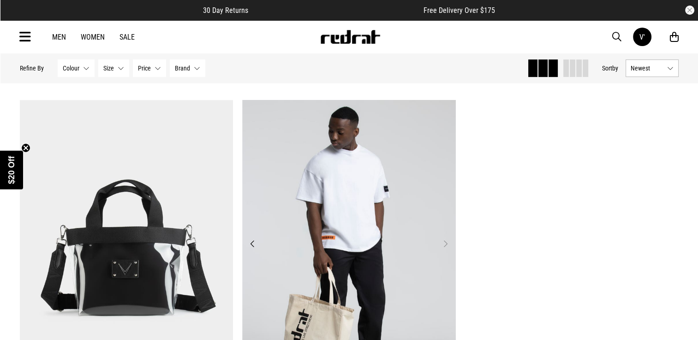
click at [443, 247] on button "Next" at bounding box center [446, 243] width 12 height 11
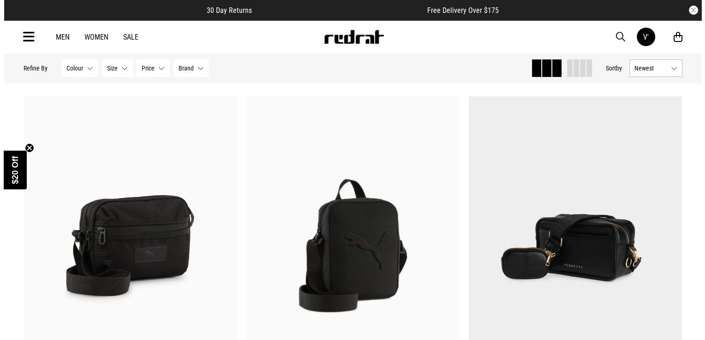
scroll to position [0, 0]
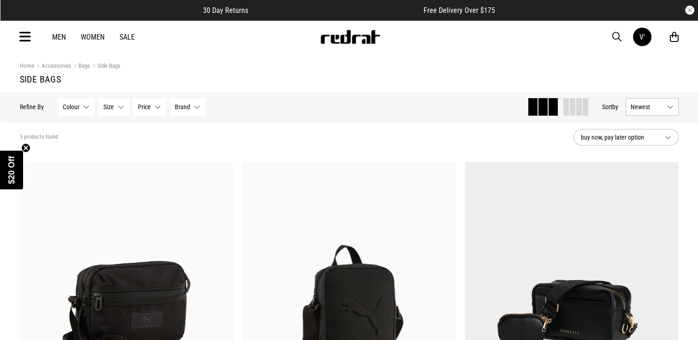
click at [20, 43] on icon at bounding box center [25, 37] width 12 height 15
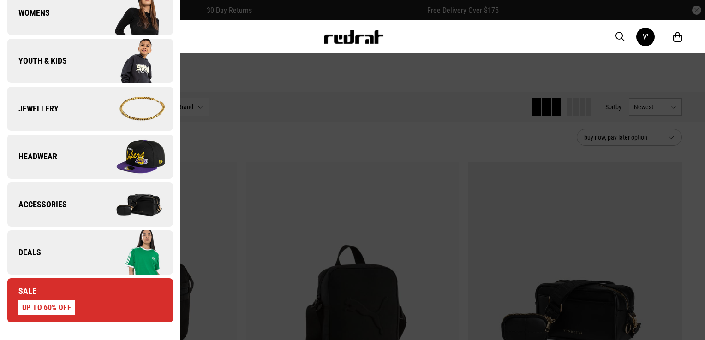
scroll to position [207, 0]
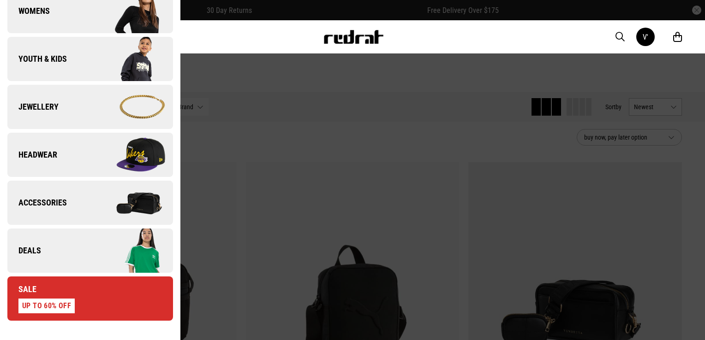
click at [137, 109] on img at bounding box center [131, 107] width 83 height 46
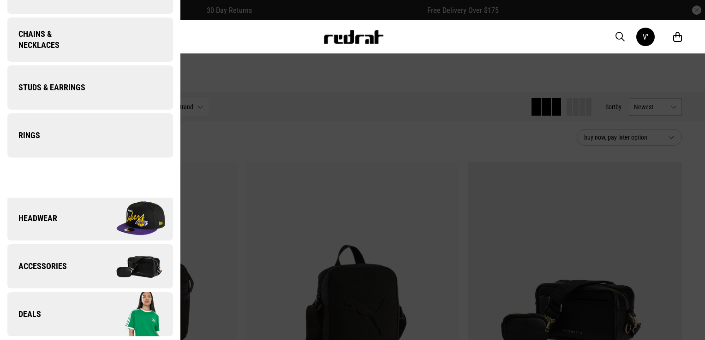
scroll to position [0, 0]
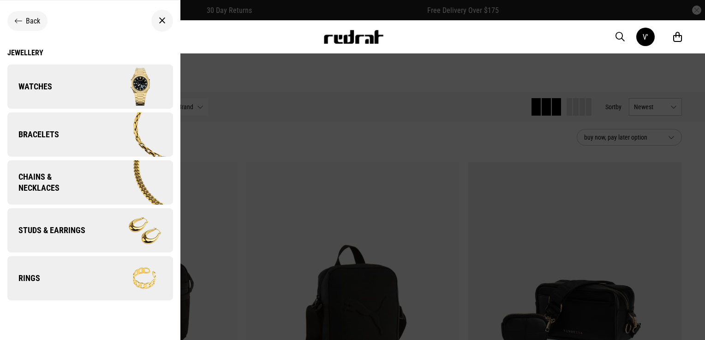
click at [24, 54] on div "Jewellery" at bounding box center [90, 52] width 166 height 9
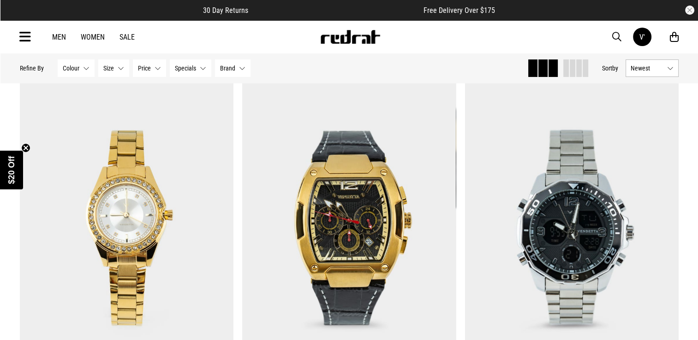
scroll to position [28, 0]
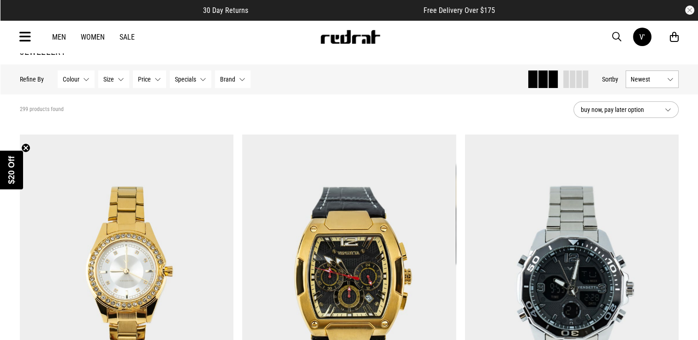
click at [240, 78] on button "Brand None selected" at bounding box center [233, 80] width 36 height 18
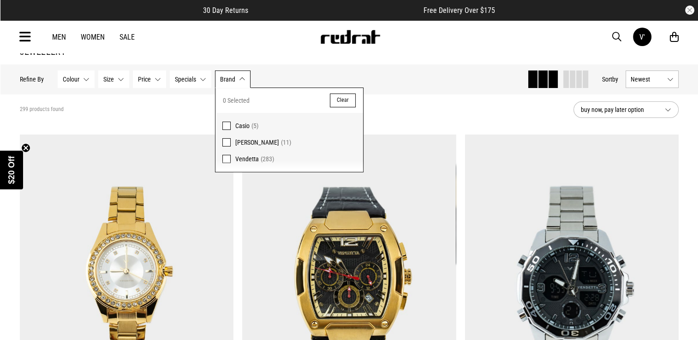
click at [225, 125] on span at bounding box center [226, 126] width 8 height 8
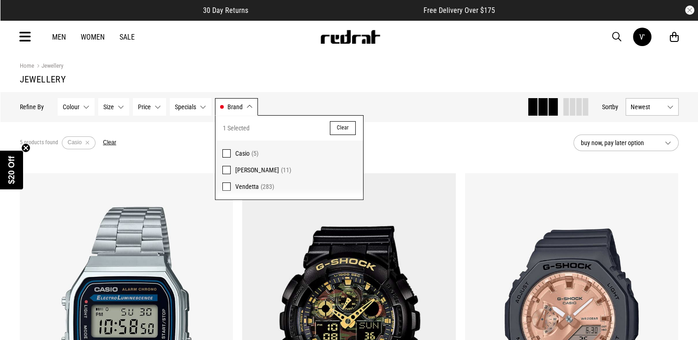
click at [85, 144] on button "Remove filter" at bounding box center [88, 143] width 12 height 13
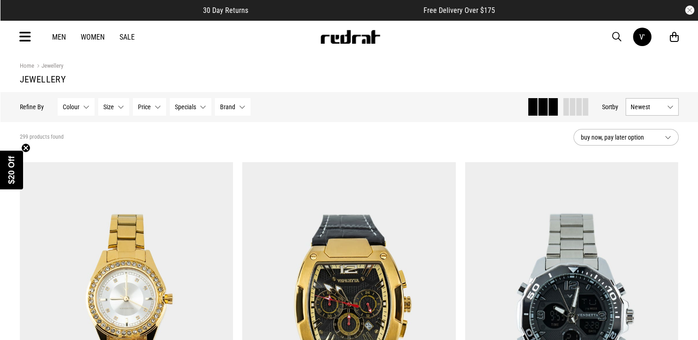
click at [79, 105] on button "Colour None selected" at bounding box center [76, 107] width 37 height 18
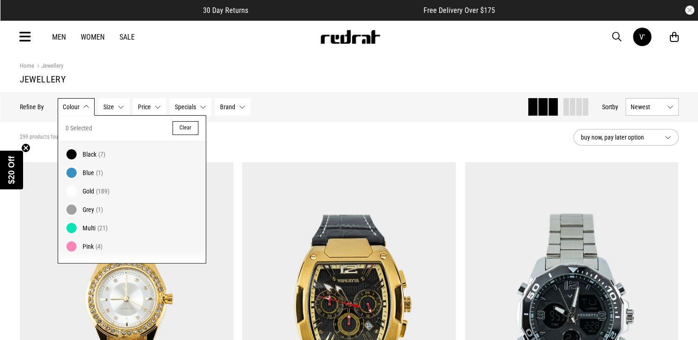
click at [68, 151] on span at bounding box center [71, 154] width 13 height 13
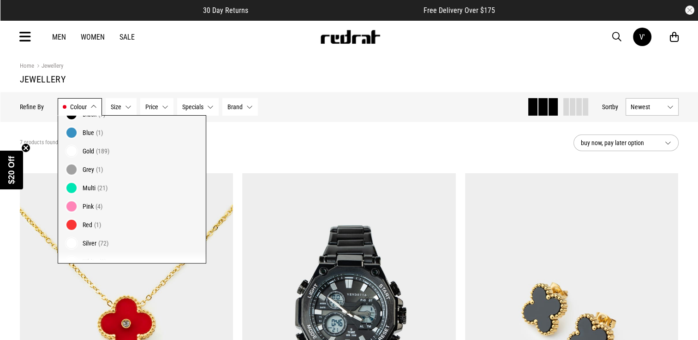
scroll to position [50, 0]
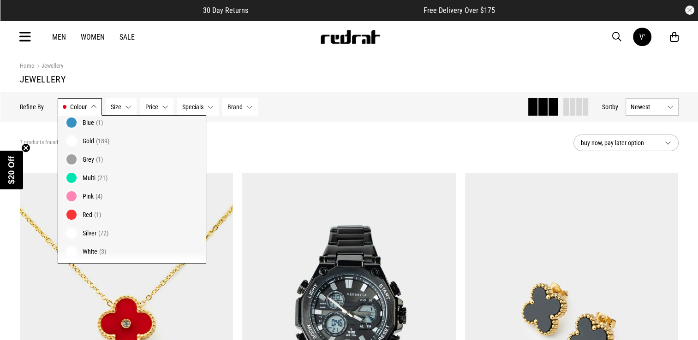
click at [69, 235] on span at bounding box center [71, 233] width 13 height 13
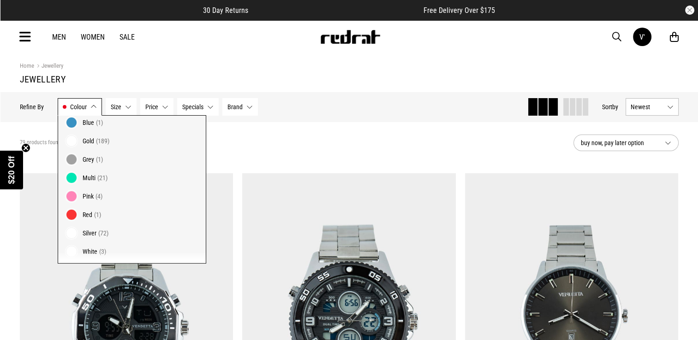
click at [327, 113] on div "Hide Refine s Refine By Filters Colour Black, Silver Colour 2 Selected Clear Bl…" at bounding box center [270, 107] width 500 height 20
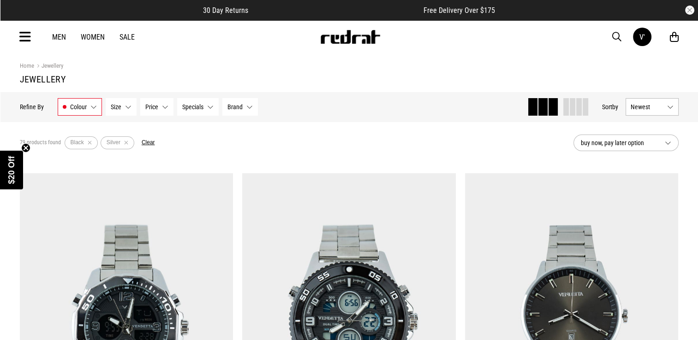
click at [657, 112] on button "Newest" at bounding box center [651, 107] width 53 height 18
click at [644, 151] on li "Price (Lowest)" at bounding box center [652, 157] width 52 height 17
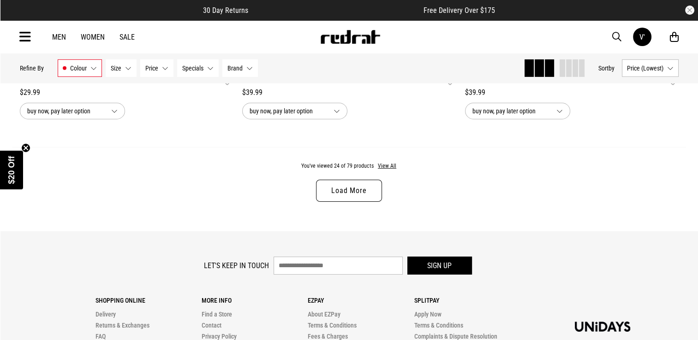
scroll to position [2979, 0]
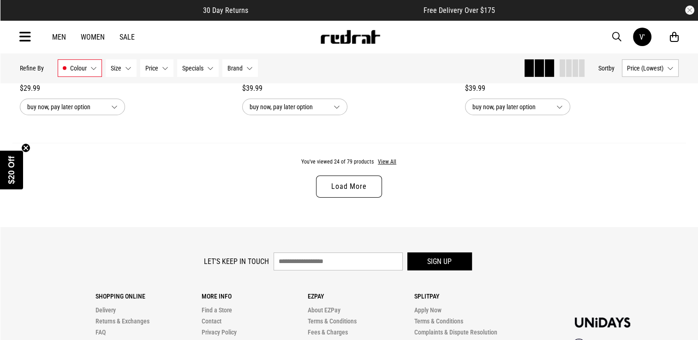
click at [343, 181] on link "Load More" at bounding box center [348, 187] width 65 height 22
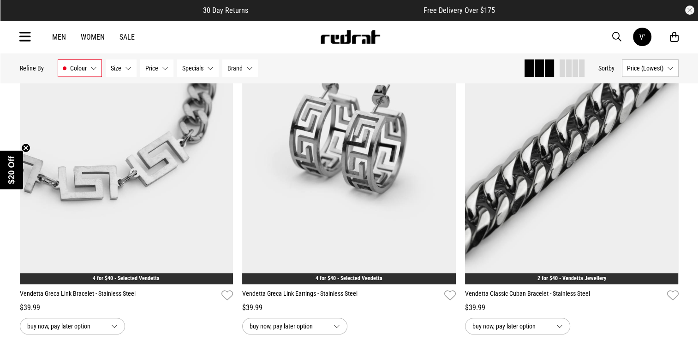
scroll to position [3870, 0]
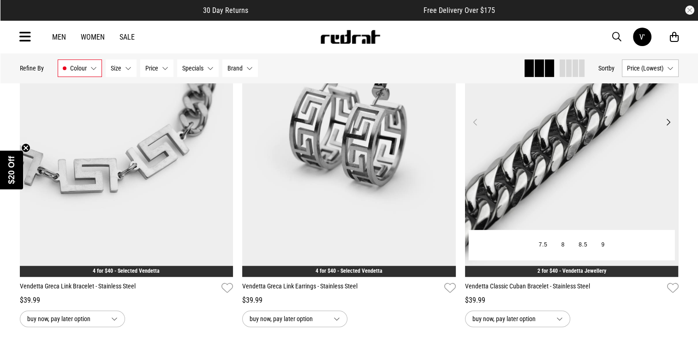
click at [664, 128] on button "Next" at bounding box center [668, 122] width 12 height 11
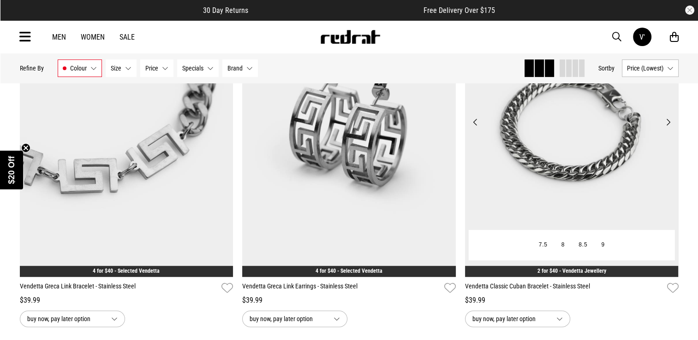
click at [664, 128] on button "Next" at bounding box center [668, 122] width 12 height 11
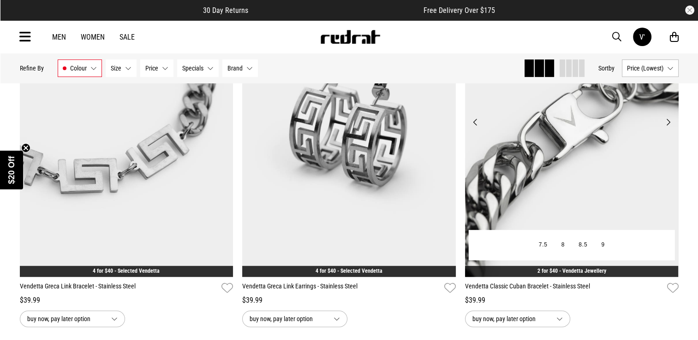
click at [664, 128] on button "Next" at bounding box center [668, 122] width 12 height 11
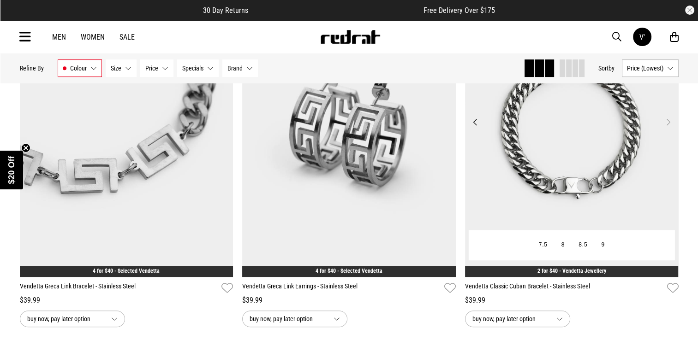
click at [664, 128] on button "Next" at bounding box center [668, 122] width 12 height 11
click at [473, 126] on button "Previous" at bounding box center [475, 122] width 12 height 11
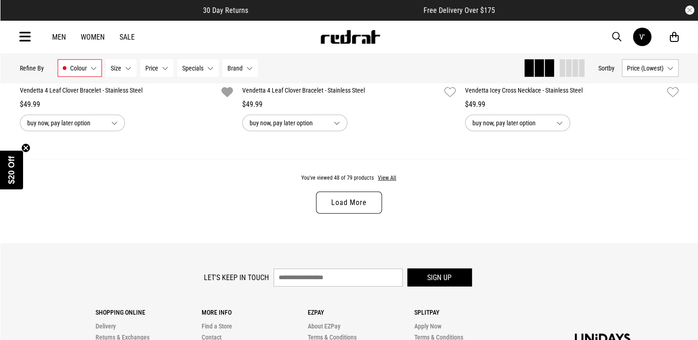
scroll to position [5948, 0]
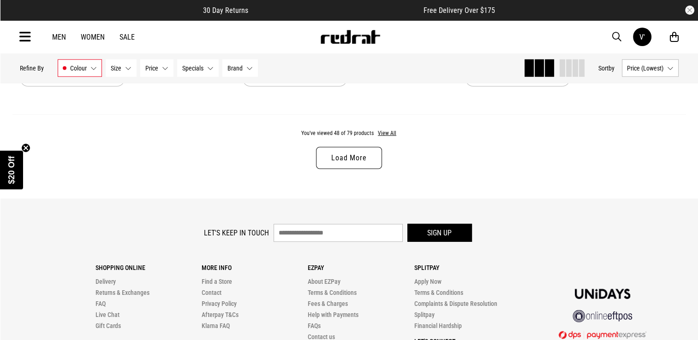
click at [343, 160] on link "Load More" at bounding box center [348, 158] width 65 height 22
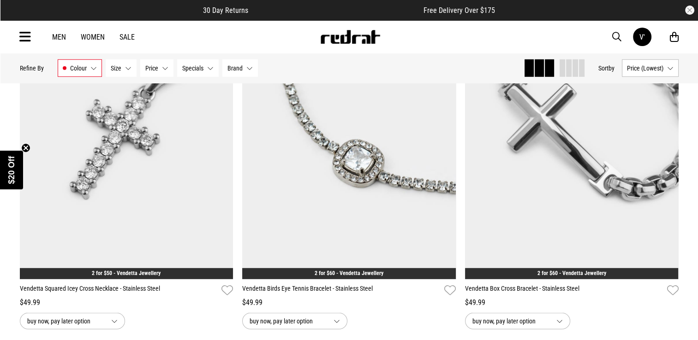
scroll to position [6062, 0]
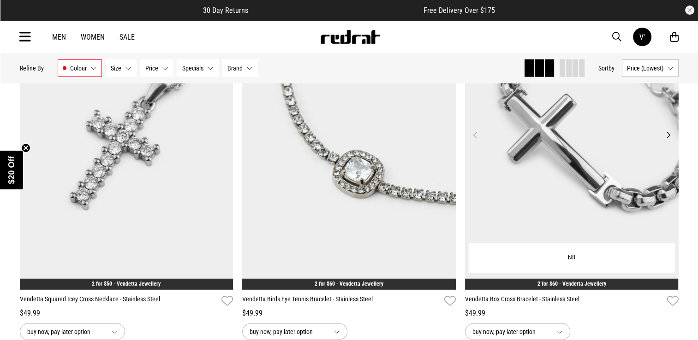
click at [670, 141] on button "Next" at bounding box center [668, 135] width 12 height 11
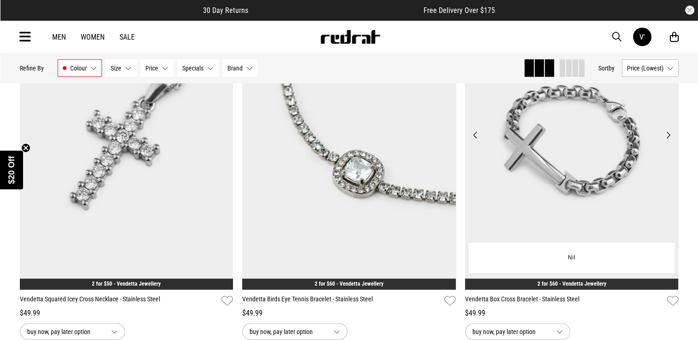
click at [670, 141] on button "Next" at bounding box center [668, 135] width 12 height 11
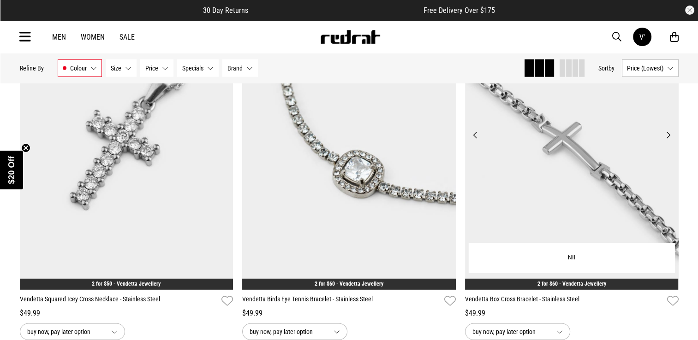
click at [670, 141] on button "Next" at bounding box center [668, 135] width 12 height 11
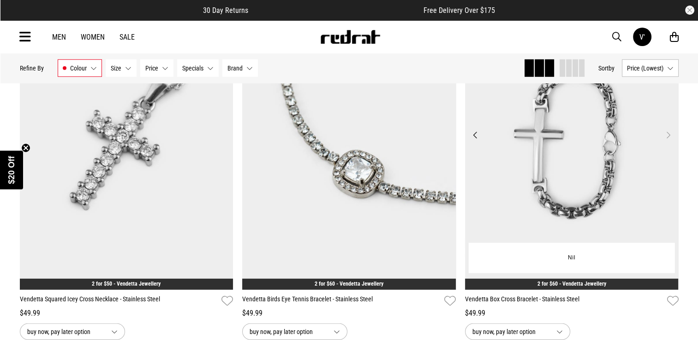
click at [670, 141] on button "Next" at bounding box center [668, 135] width 12 height 11
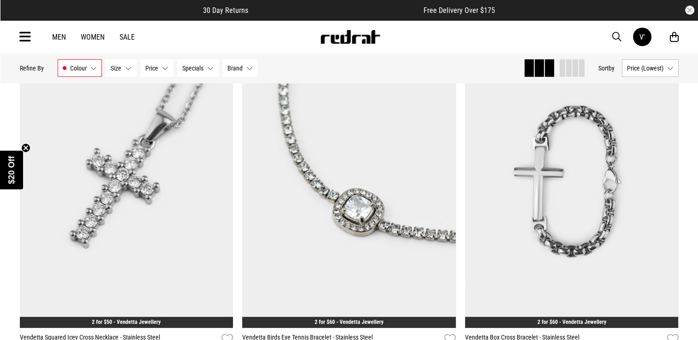
scroll to position [6045, 0]
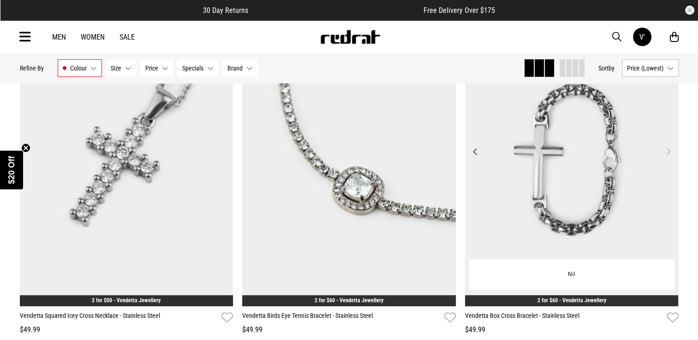
click at [476, 157] on button "Previous" at bounding box center [475, 151] width 12 height 11
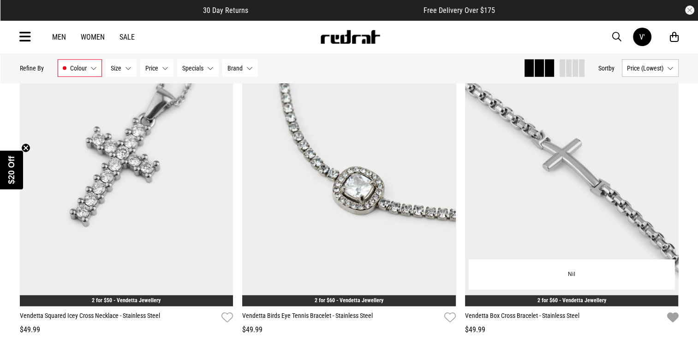
click at [670, 324] on icon "button" at bounding box center [672, 317] width 12 height 13
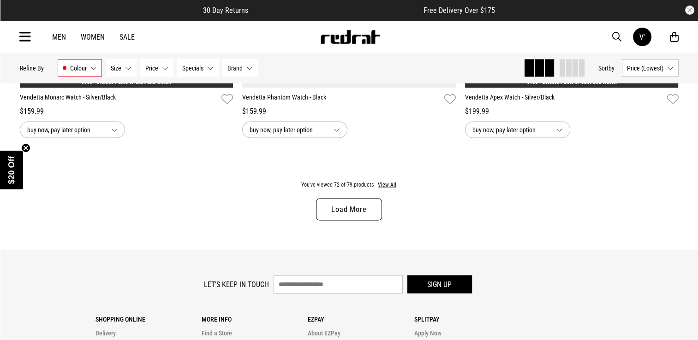
scroll to position [8847, 0]
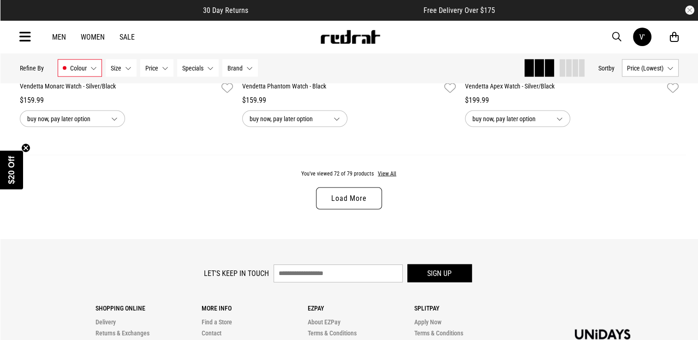
click at [336, 206] on link "Load More" at bounding box center [348, 199] width 65 height 22
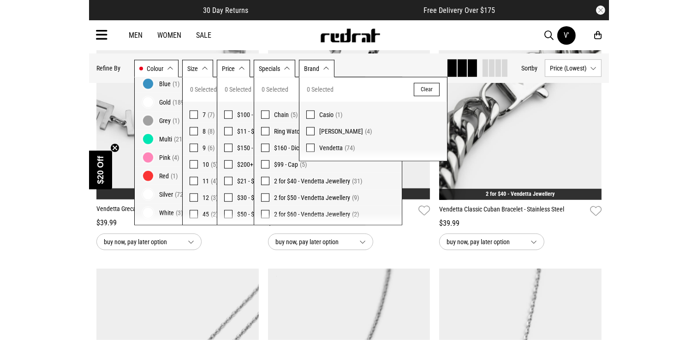
scroll to position [3875, 0]
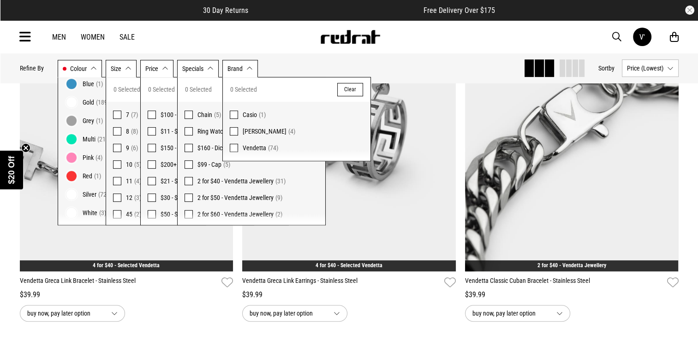
click at [259, 49] on div "Men Women Sale V' Hi, Vaeatangitau New Back Footwear Back Mens Back Womens Back…" at bounding box center [348, 36] width 673 height 33
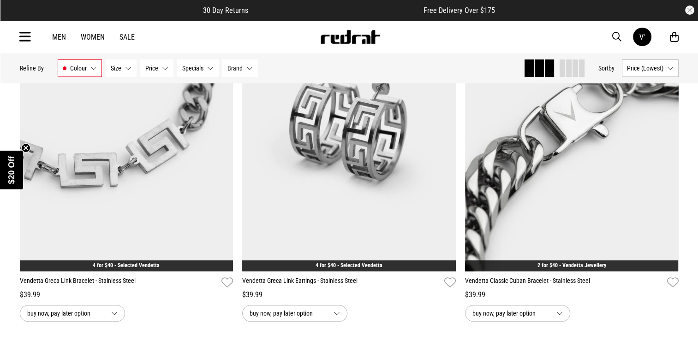
click at [126, 65] on button "Size None selected" at bounding box center [121, 68] width 31 height 18
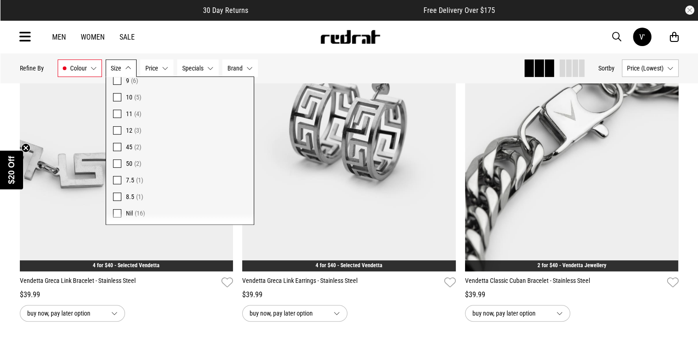
scroll to position [85, 0]
click at [114, 208] on span at bounding box center [117, 212] width 8 height 8
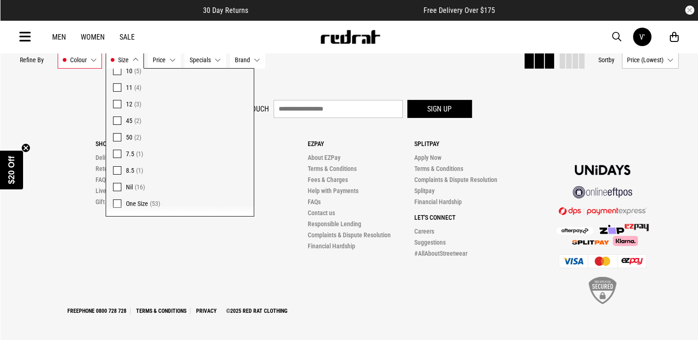
scroll to position [3135, 0]
click at [268, 38] on div "Men Women Sale V' Hi, Vaeatangitau New Back Footwear Back Mens Back Womens Back…" at bounding box center [348, 36] width 673 height 33
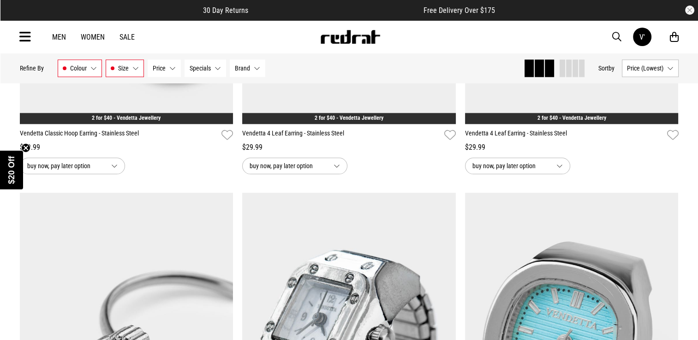
scroll to position [0, 0]
